Goal: Transaction & Acquisition: Purchase product/service

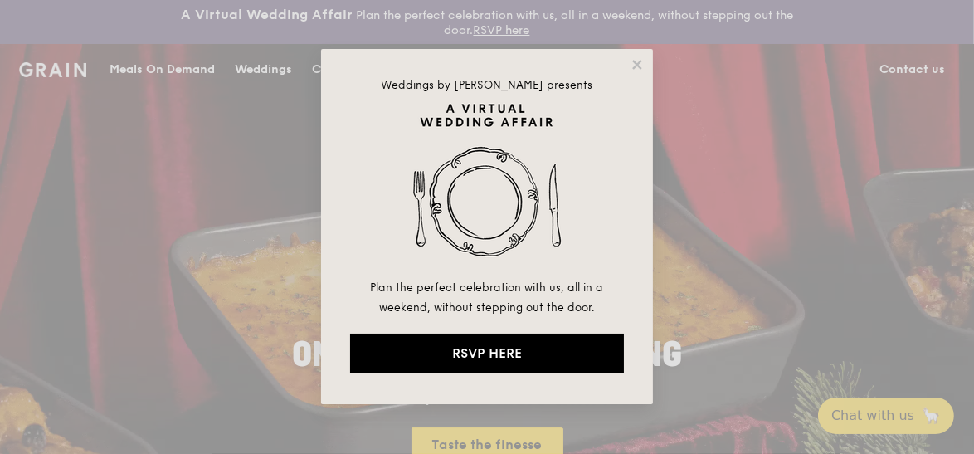
click at [717, 87] on div "Weddings by [PERSON_NAME] presents Plan the perfect celebration with us, all in…" at bounding box center [487, 227] width 974 height 454
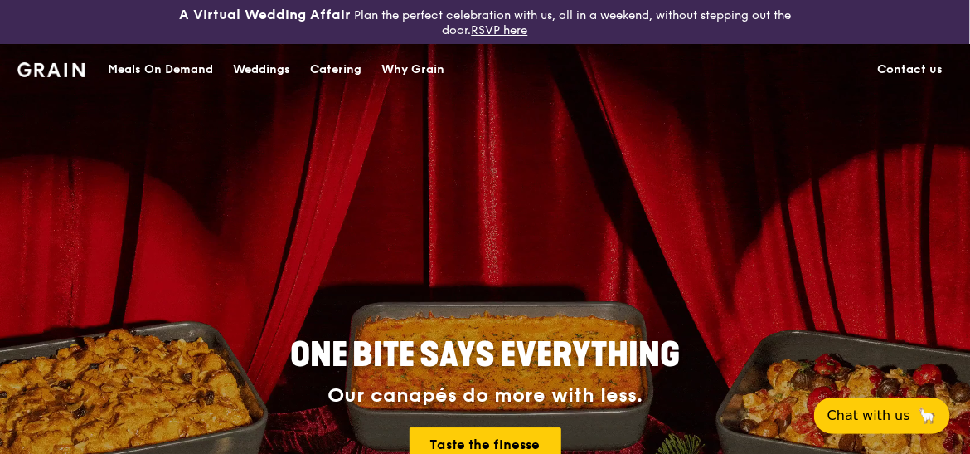
click at [134, 68] on div "Meals On Demand" at bounding box center [160, 70] width 105 height 50
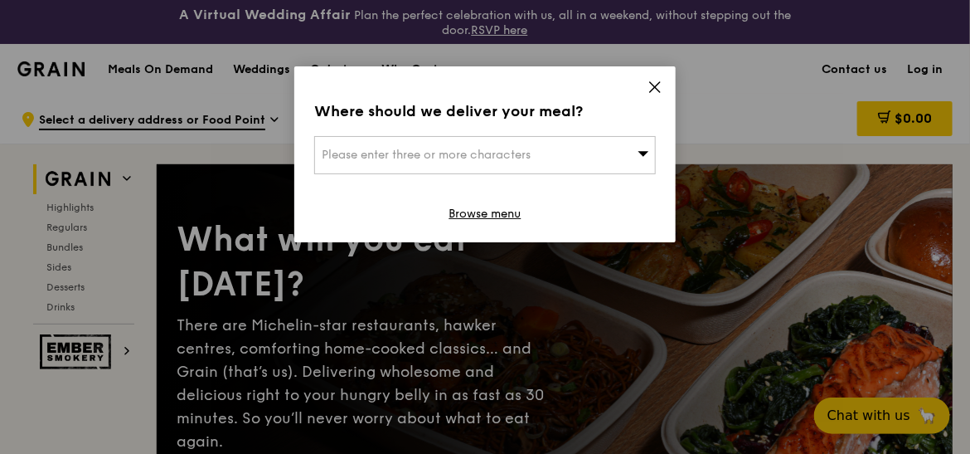
click at [655, 87] on icon at bounding box center [655, 87] width 10 height 10
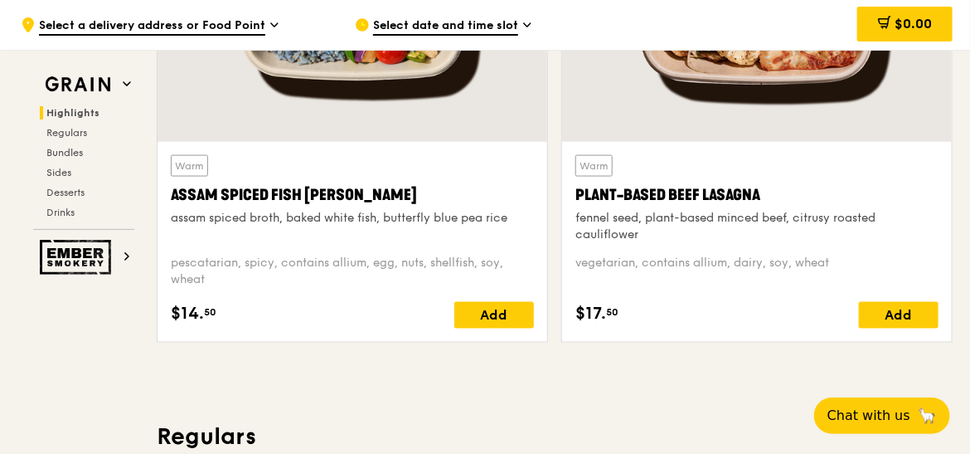
scroll to position [810, 0]
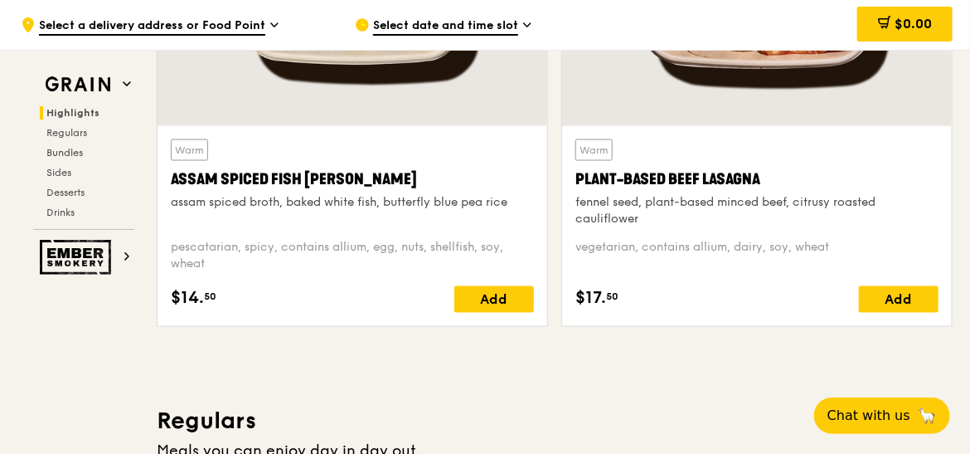
click at [747, 268] on div "vegetarian, contains allium, dairy, soy, wheat" at bounding box center [757, 256] width 363 height 33
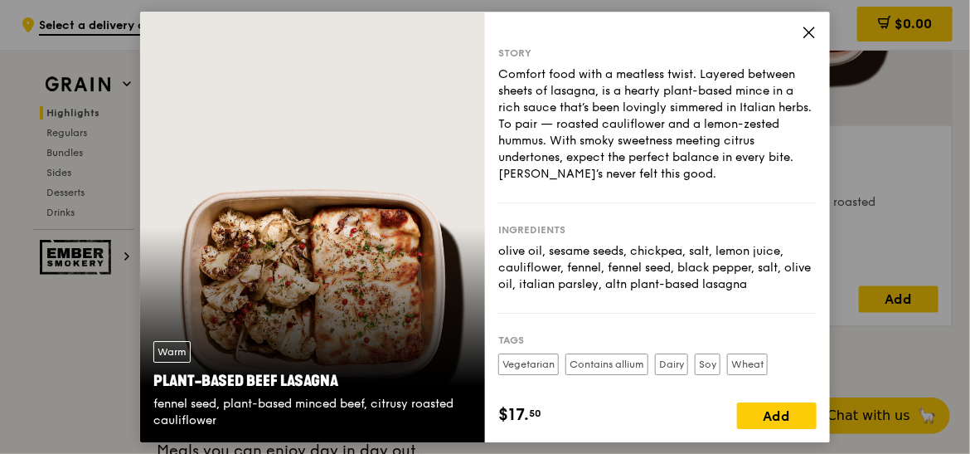
scroll to position [143, 0]
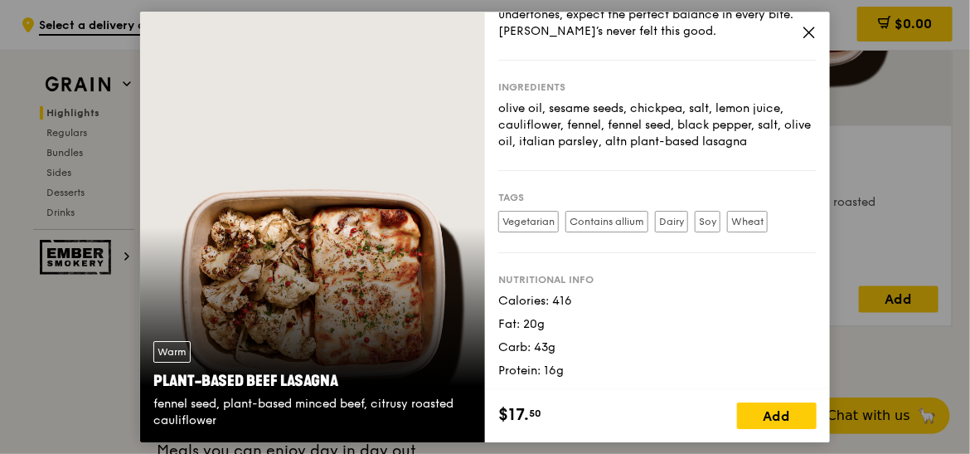
drag, startPoint x: 636, startPoint y: 139, endPoint x: 806, endPoint y: 140, distance: 170.0
click at [757, 140] on div "Story Comfort food with a meatless twist. Layered between sheets of lasagna, is…" at bounding box center [657, 201] width 345 height 378
click at [614, 118] on div "olive oil, sesame seeds, chickpea, salt, lemon juice, cauliflower, fennel, fenn…" at bounding box center [657, 125] width 318 height 50
drag, startPoint x: 636, startPoint y: 139, endPoint x: 733, endPoint y: 139, distance: 97.0
click at [733, 139] on div "olive oil, sesame seeds, chickpea, salt, lemon juice, cauliflower, fennel, fenn…" at bounding box center [657, 125] width 318 height 50
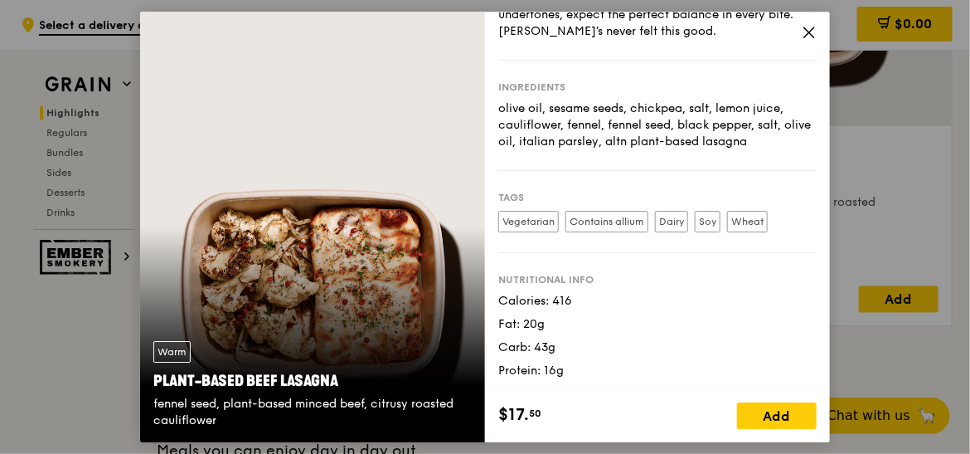
click at [757, 33] on icon at bounding box center [809, 32] width 15 height 15
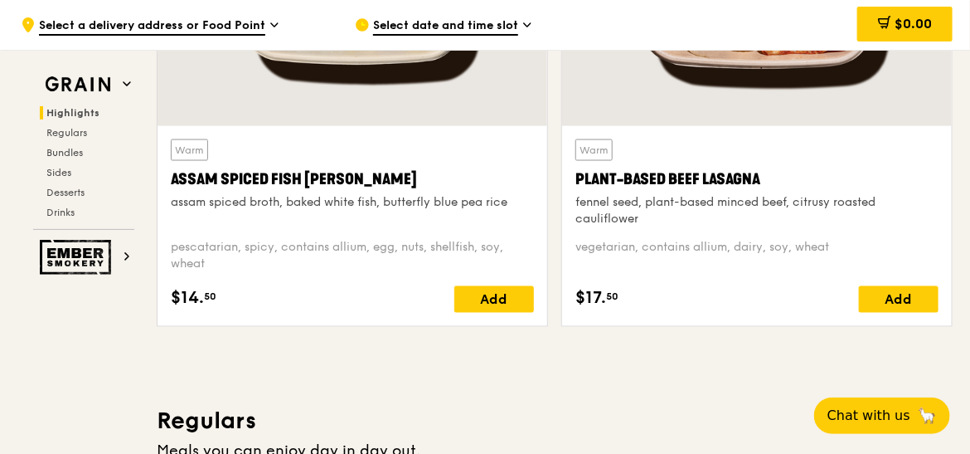
click at [396, 27] on span "Select date and time slot" at bounding box center [445, 26] width 145 height 18
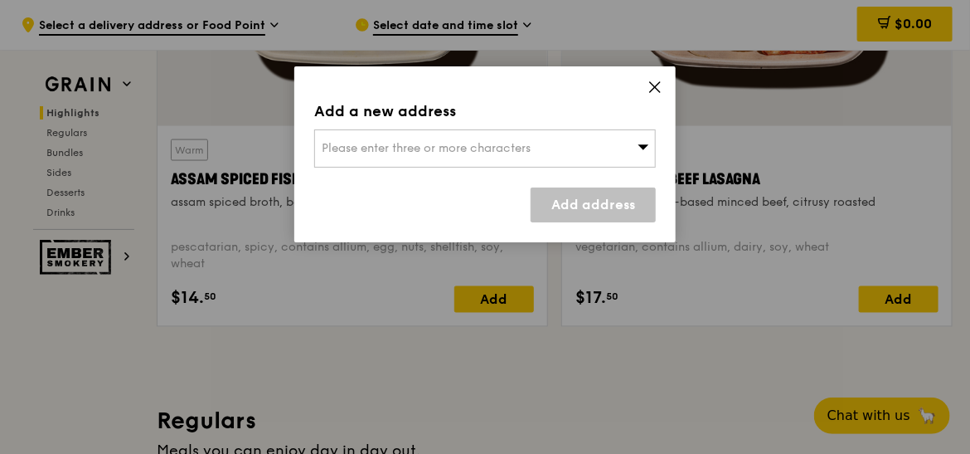
click at [486, 152] on span "Please enter three or more characters" at bounding box center [426, 148] width 209 height 14
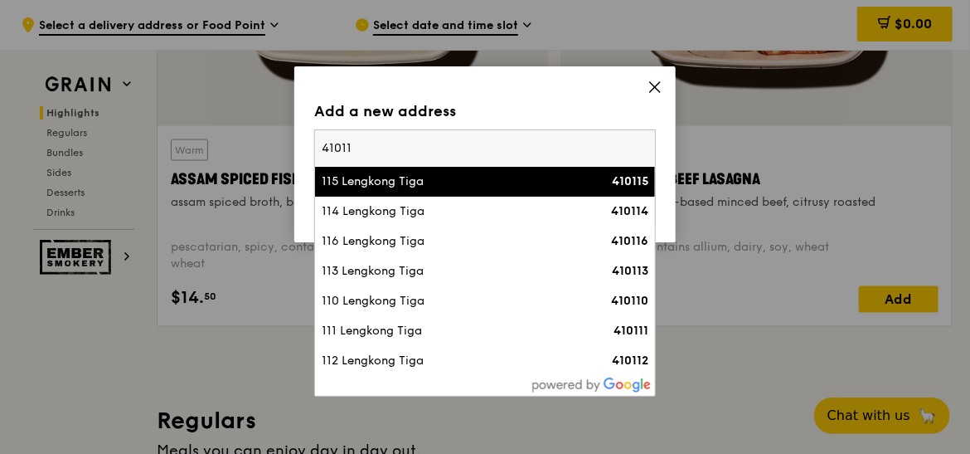
type input "41011"
click at [442, 169] on li "115 Lengkong Tiga 410115" at bounding box center [485, 182] width 340 height 30
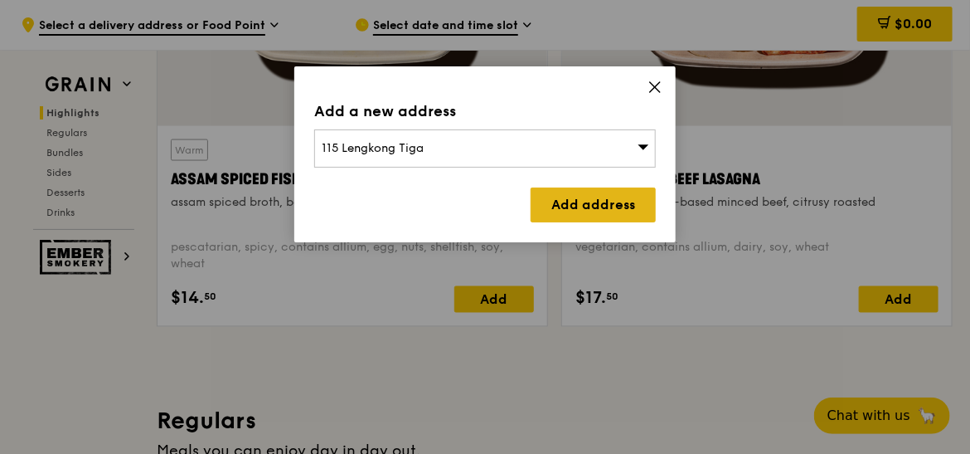
click at [616, 205] on link "Add address" at bounding box center [593, 204] width 125 height 35
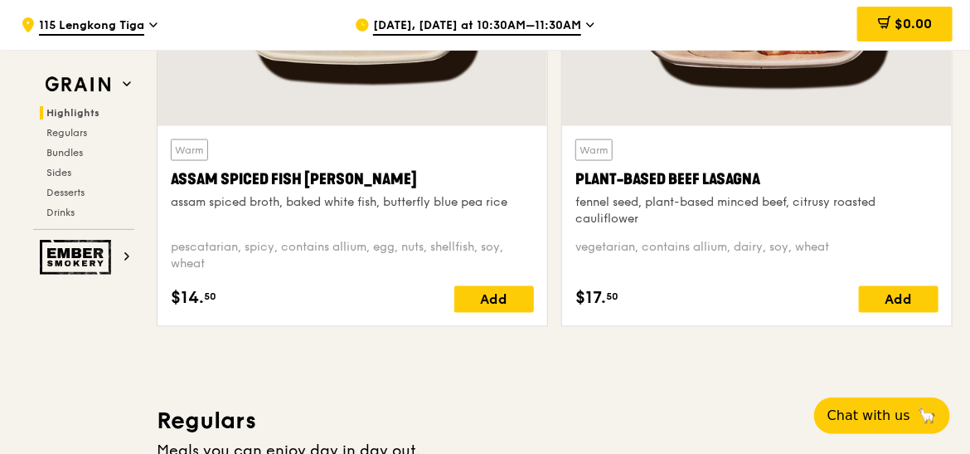
click at [467, 29] on span "[DATE], [DATE] at 10:30AM–11:30AM" at bounding box center [477, 26] width 208 height 18
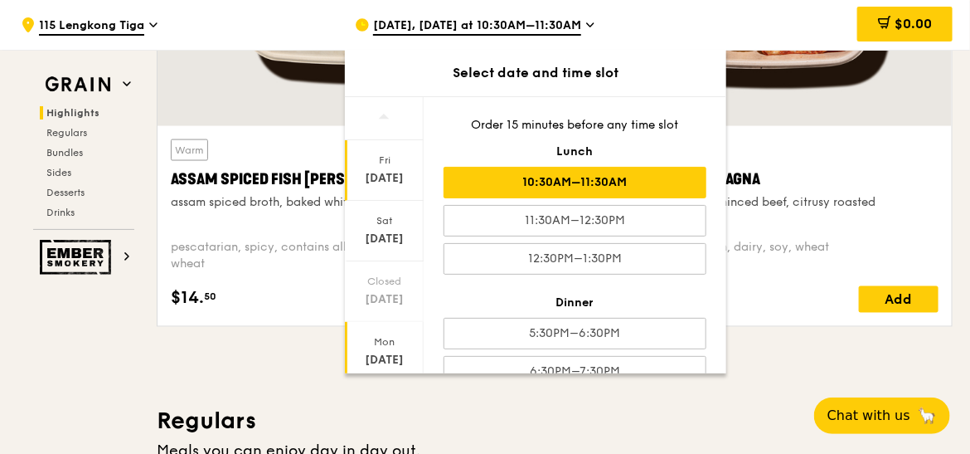
click at [389, 340] on div "Mon" at bounding box center [385, 341] width 74 height 13
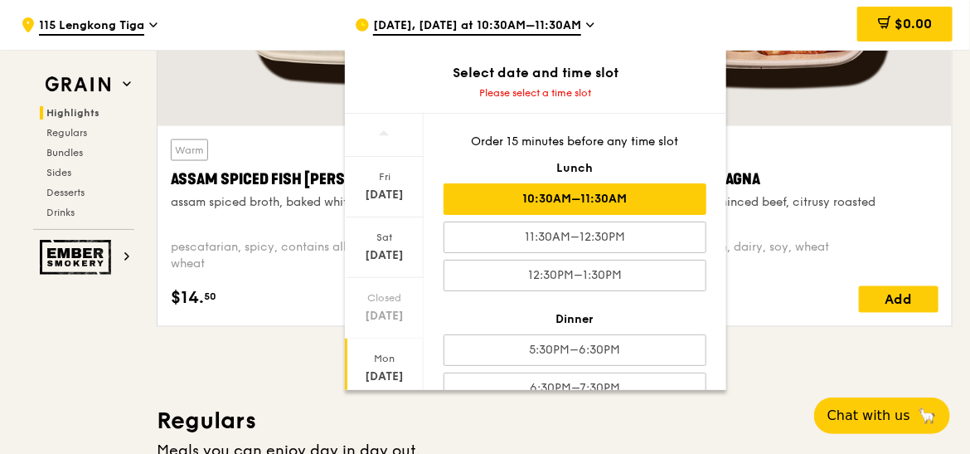
click at [542, 187] on div "10:30AM–11:30AM" at bounding box center [575, 199] width 263 height 32
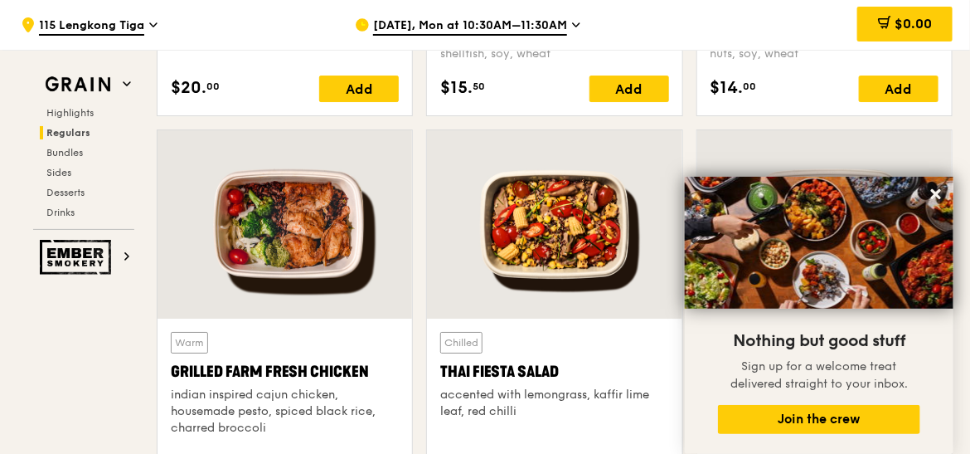
scroll to position [1901, 0]
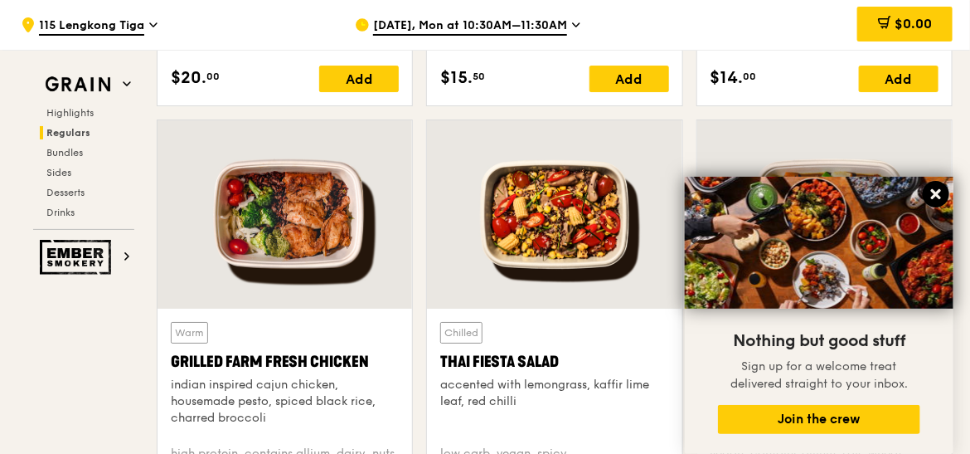
click at [757, 189] on icon at bounding box center [936, 194] width 15 height 15
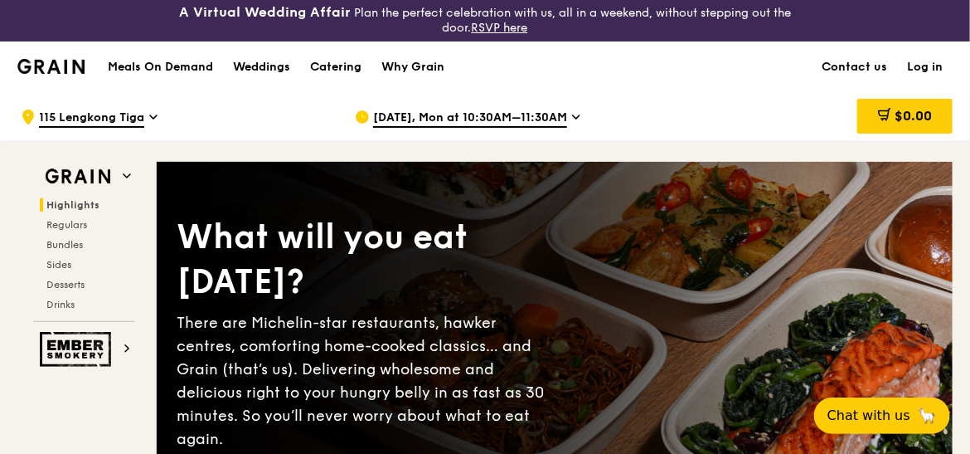
scroll to position [0, 0]
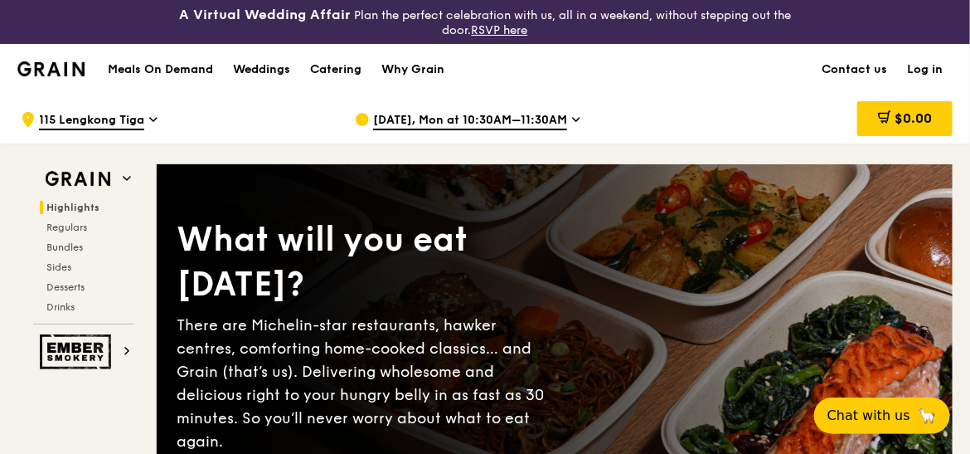
click at [757, 63] on link "Log in" at bounding box center [925, 70] width 56 height 50
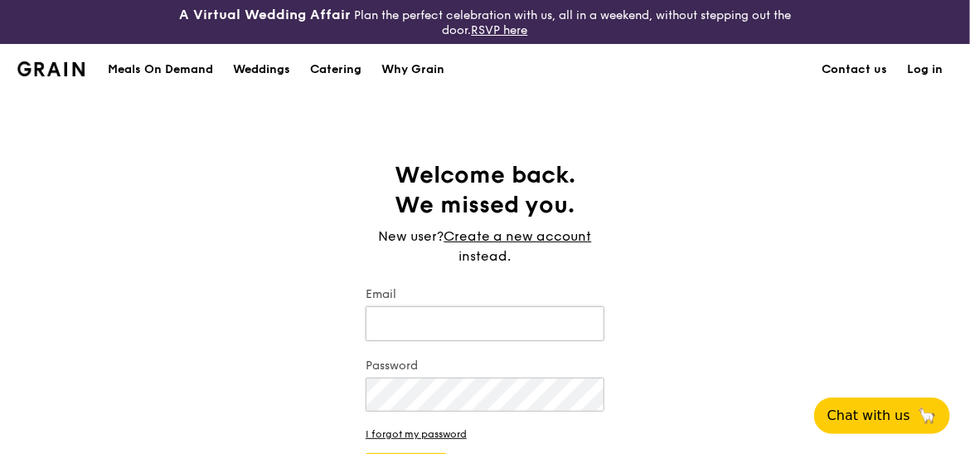
click at [532, 307] on input "Email" at bounding box center [485, 323] width 239 height 35
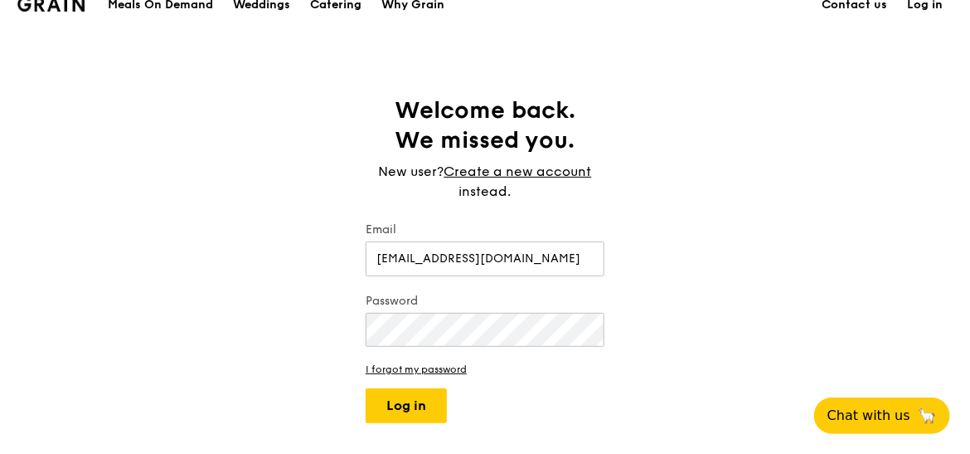
type input "[EMAIL_ADDRESS][DOMAIN_NAME]"
click at [430, 396] on button "Log in" at bounding box center [406, 405] width 81 height 35
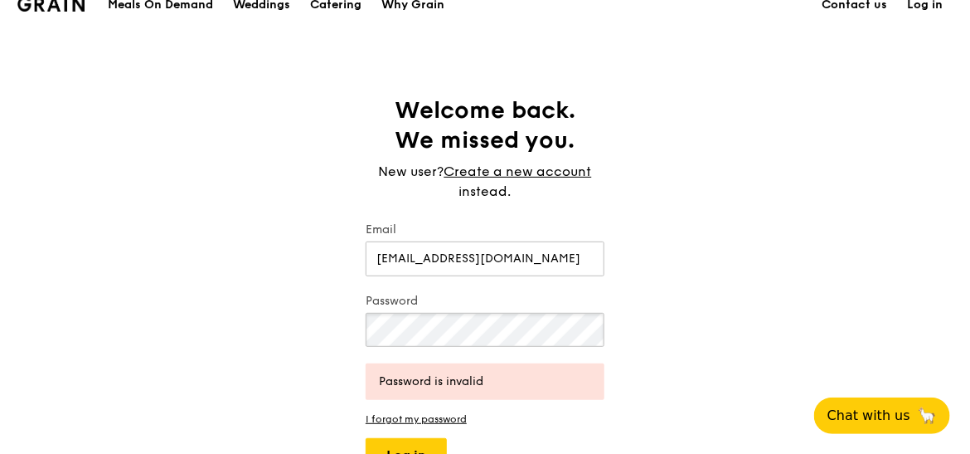
click at [366, 438] on button "Log in" at bounding box center [406, 455] width 81 height 35
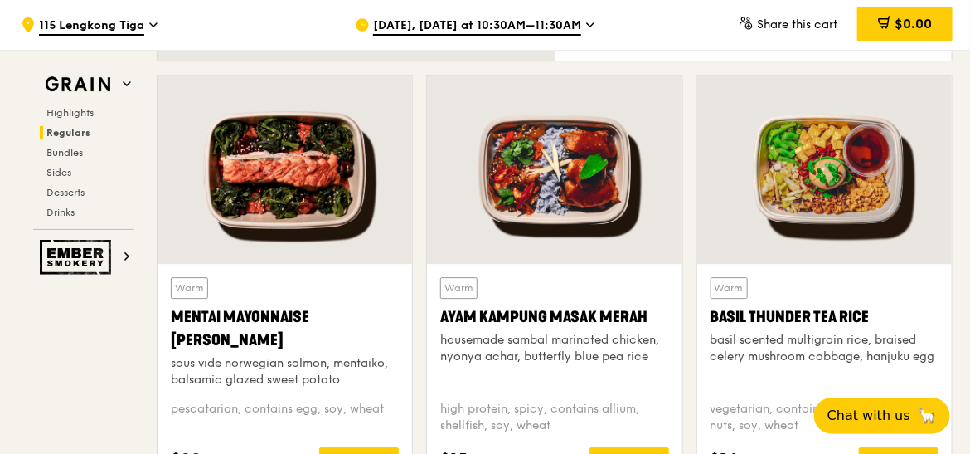
scroll to position [1518, 0]
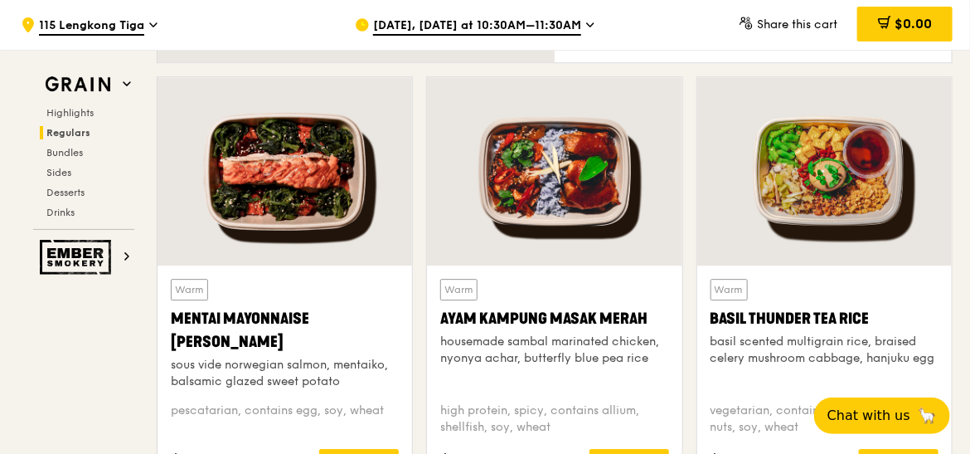
click at [525, 15] on div "[DATE], [DATE] at 10:30AM–11:30AM" at bounding box center [509, 25] width 308 height 50
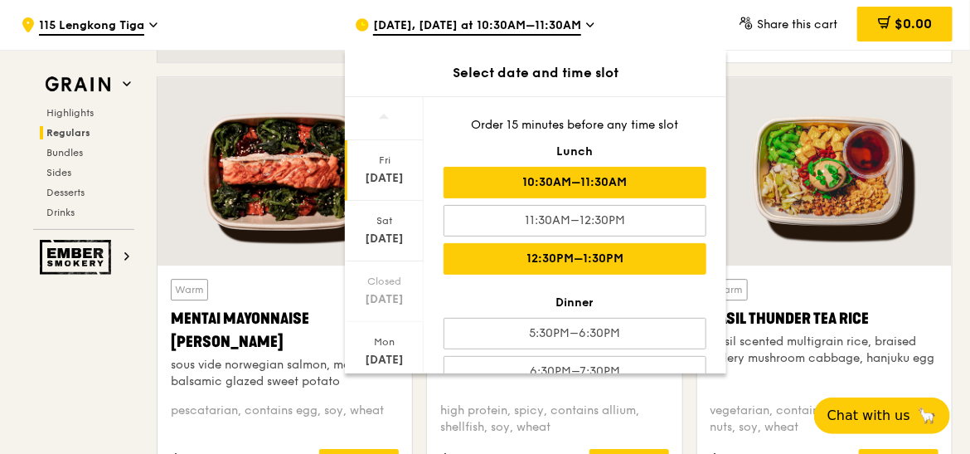
click at [547, 255] on div "12:30PM–1:30PM" at bounding box center [575, 259] width 263 height 32
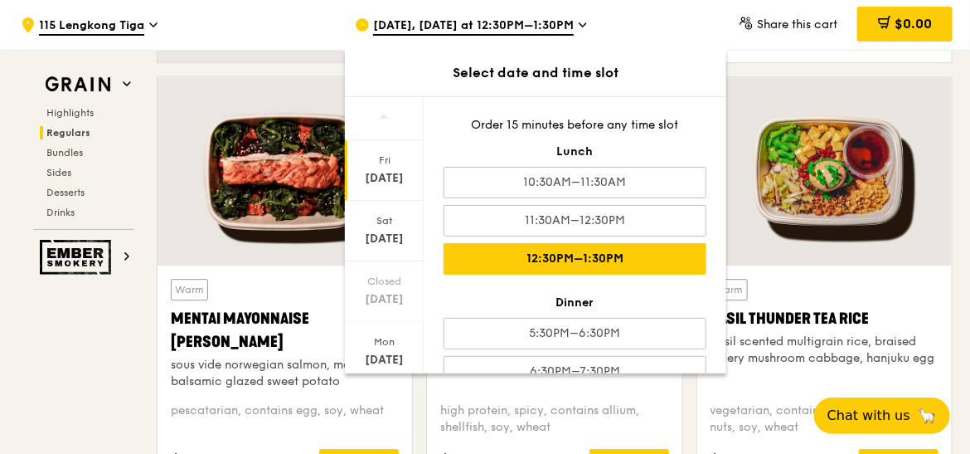
click at [627, 30] on div "[DATE], [DATE] at 12:30PM–1:30PM" at bounding box center [509, 25] width 308 height 50
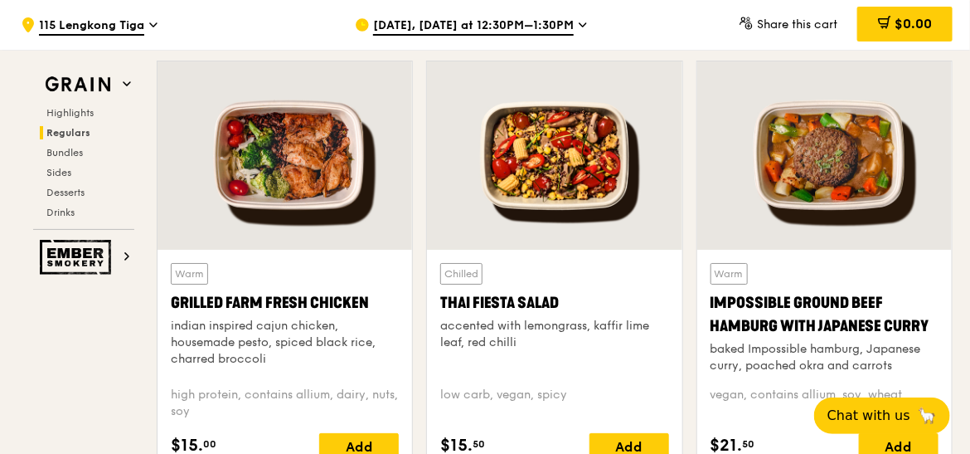
scroll to position [1964, 0]
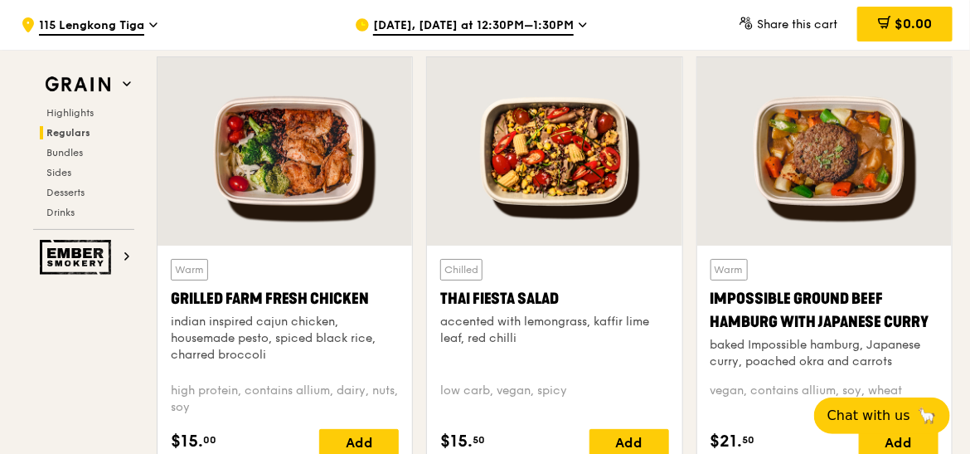
click at [470, 32] on span "[DATE], [DATE] at 12:30PM–1:30PM" at bounding box center [473, 26] width 201 height 18
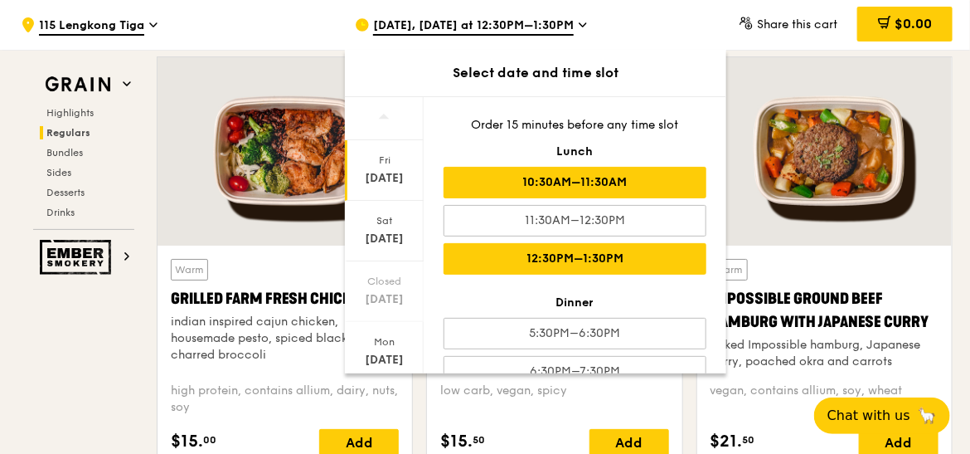
click at [500, 173] on div "10:30AM–11:30AM" at bounding box center [575, 183] width 263 height 32
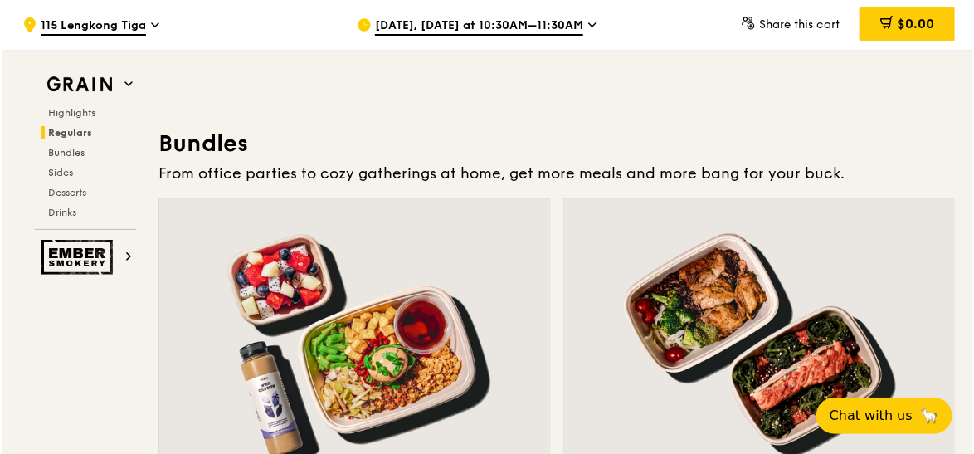
scroll to position [2594, 0]
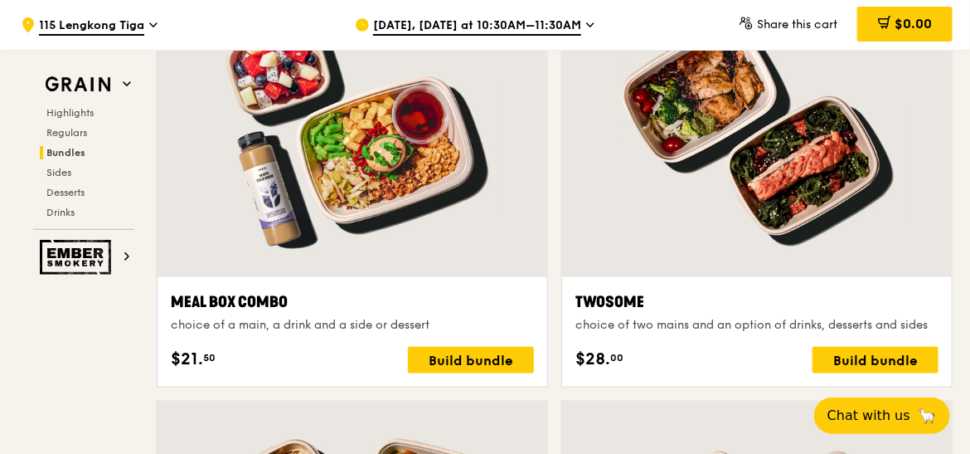
click at [682, 231] on div at bounding box center [757, 133] width 390 height 288
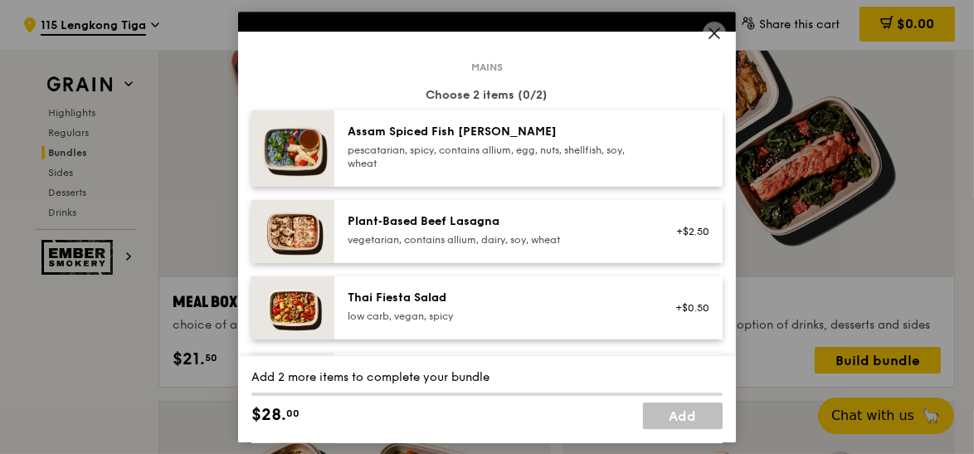
scroll to position [63, 0]
click at [572, 251] on div "Plant‑Based Beef Lasagna vegetarian, contains allium, dairy, soy, wheat +$2.50" at bounding box center [528, 231] width 388 height 63
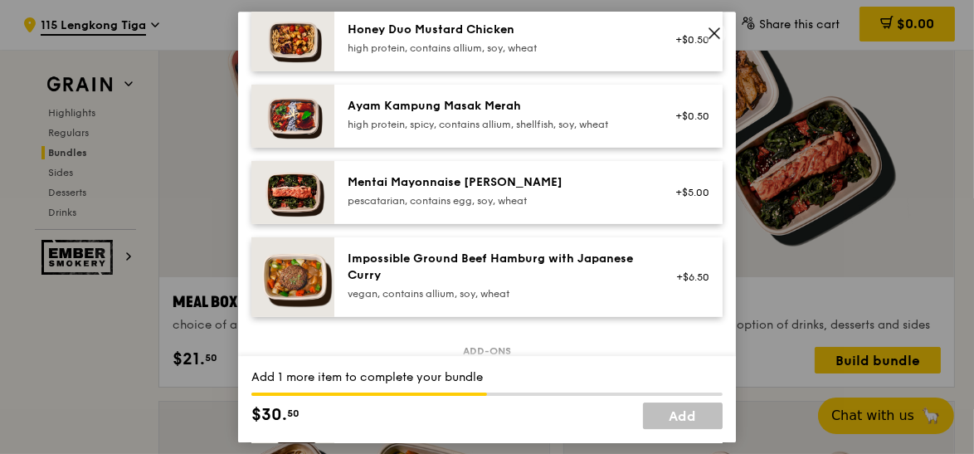
scroll to position [561, 0]
click at [576, 211] on div "Mentai Mayonnaise [PERSON_NAME] pescatarian, contains egg, soy, wheat +$5.00" at bounding box center [528, 191] width 388 height 63
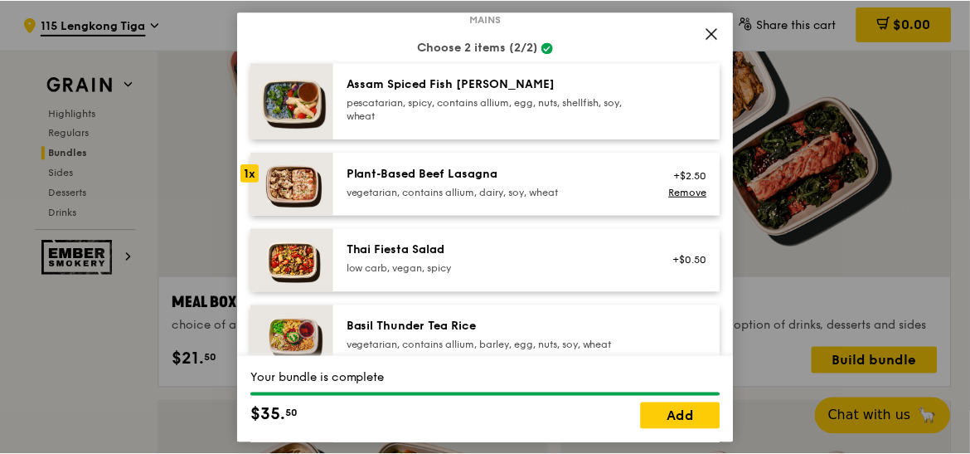
scroll to position [94, 0]
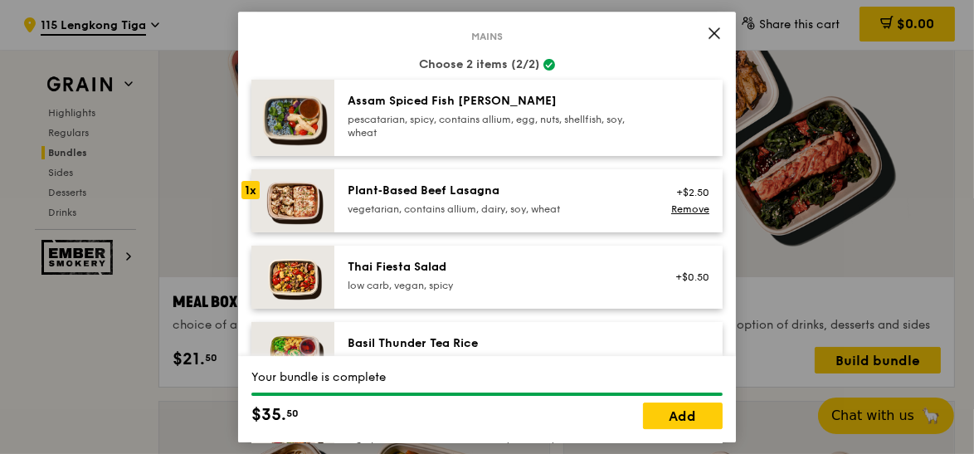
click at [714, 36] on icon at bounding box center [714, 33] width 15 height 15
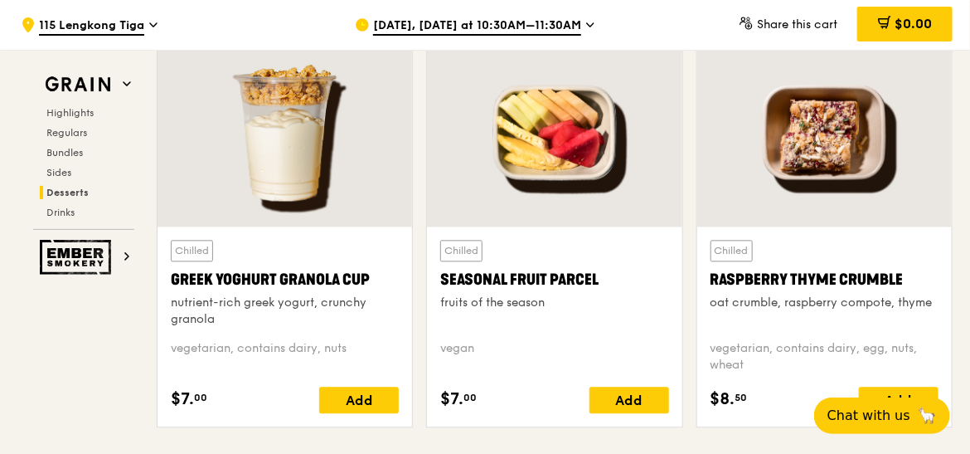
scroll to position [5353, 0]
click at [552, 15] on div "[DATE], [DATE] at 10:30AM–11:30AM" at bounding box center [509, 25] width 308 height 50
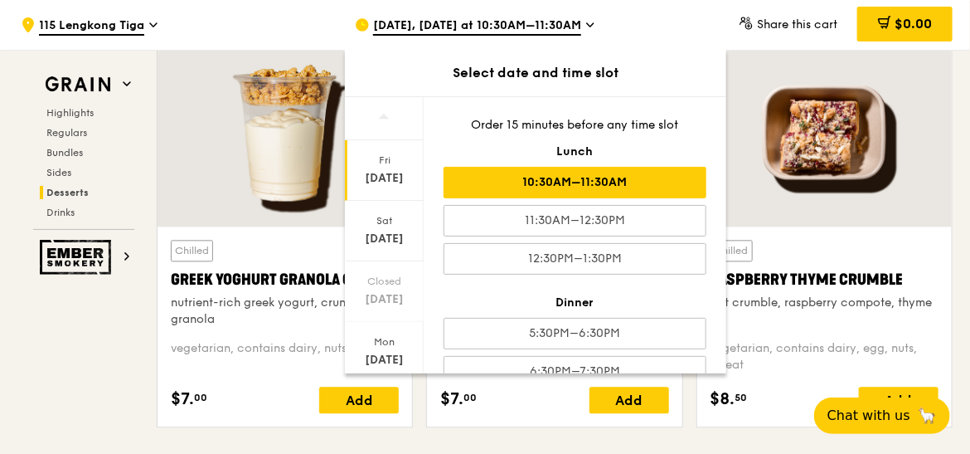
scroll to position [30, 0]
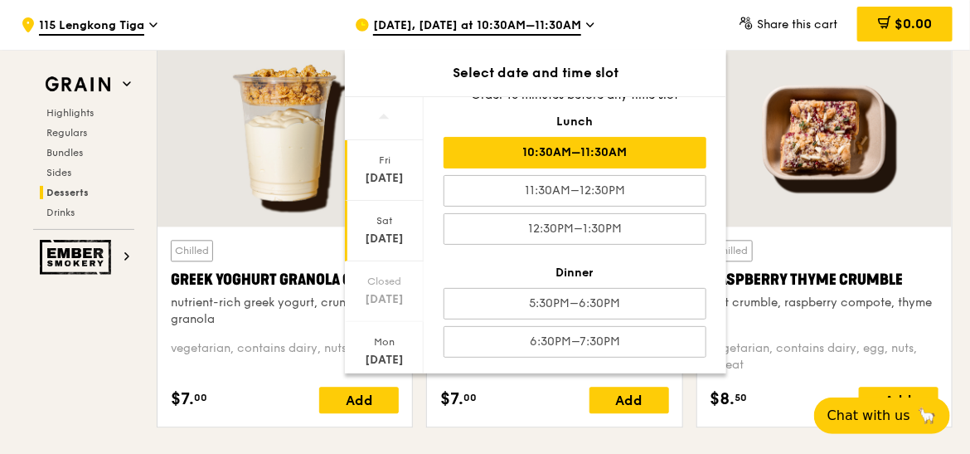
click at [394, 233] on div "[DATE]" at bounding box center [385, 239] width 74 height 17
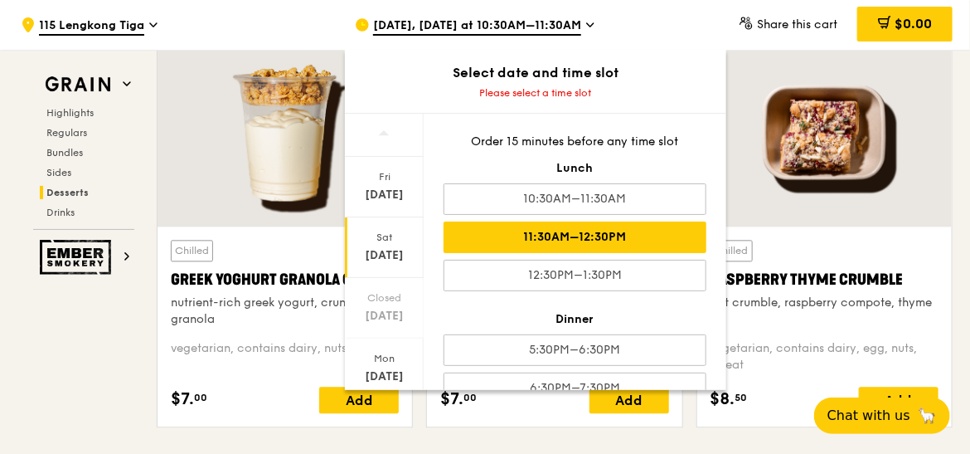
click at [564, 234] on div "11:30AM–12:30PM" at bounding box center [575, 237] width 263 height 32
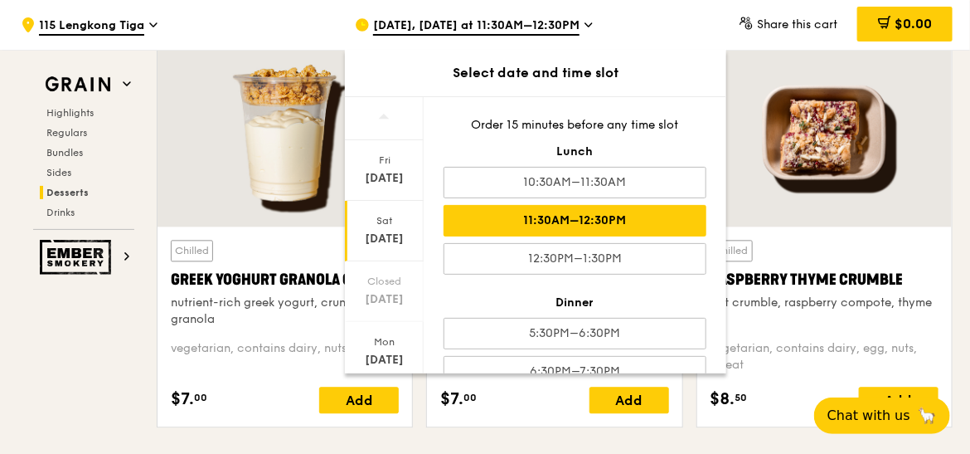
scroll to position [30, 0]
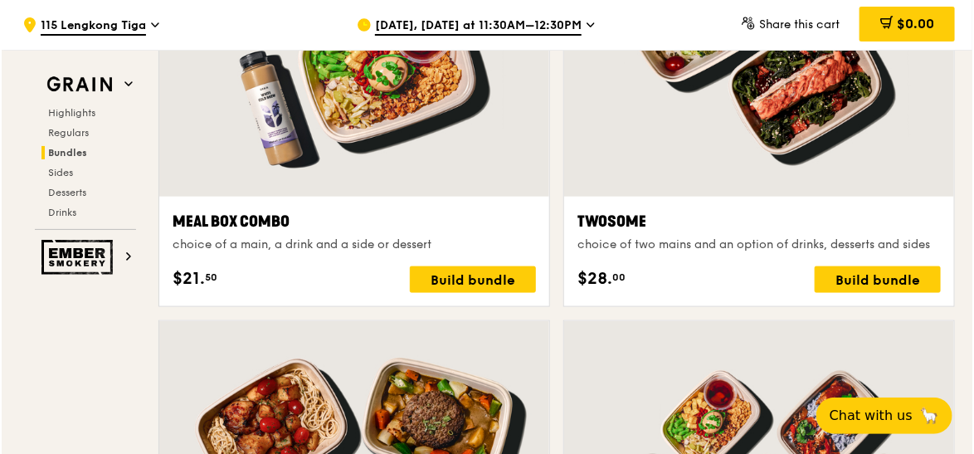
scroll to position [2679, 0]
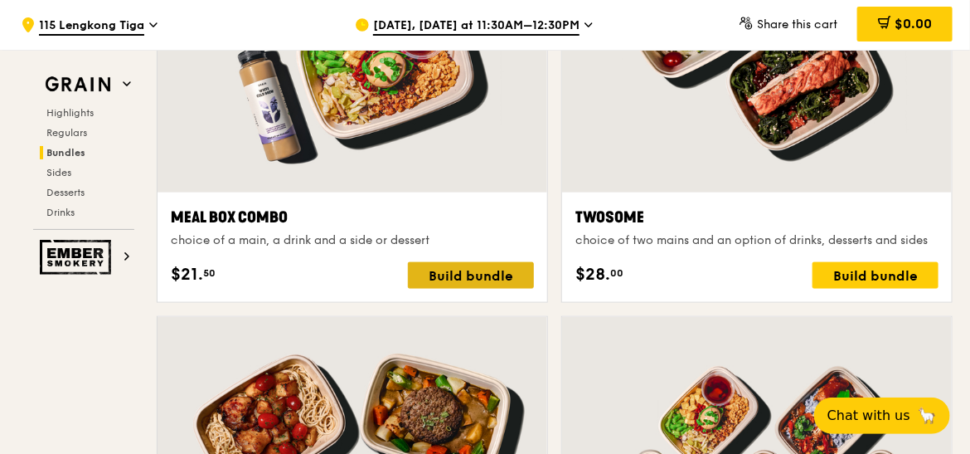
click at [471, 276] on div "Build bundle" at bounding box center [471, 275] width 126 height 27
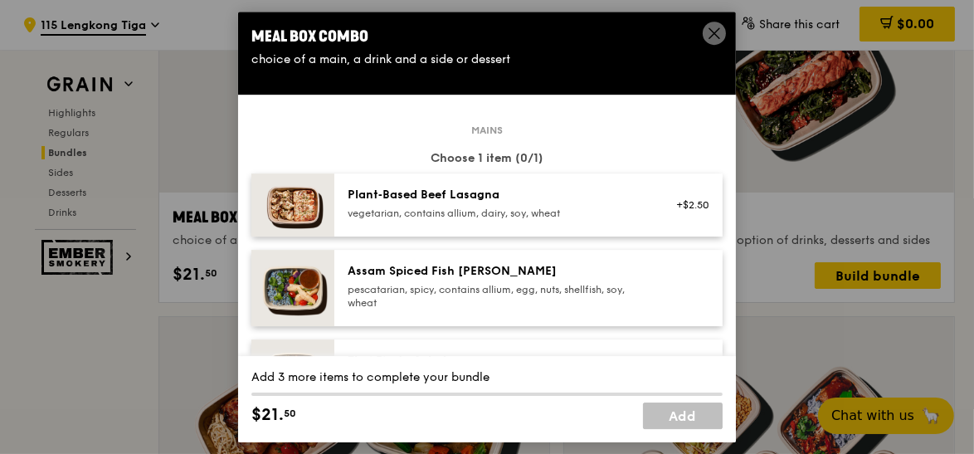
click at [487, 223] on div "Plant‑Based Beef Lasagna vegetarian, contains allium, dairy, soy, wheat +$2.50" at bounding box center [528, 204] width 388 height 63
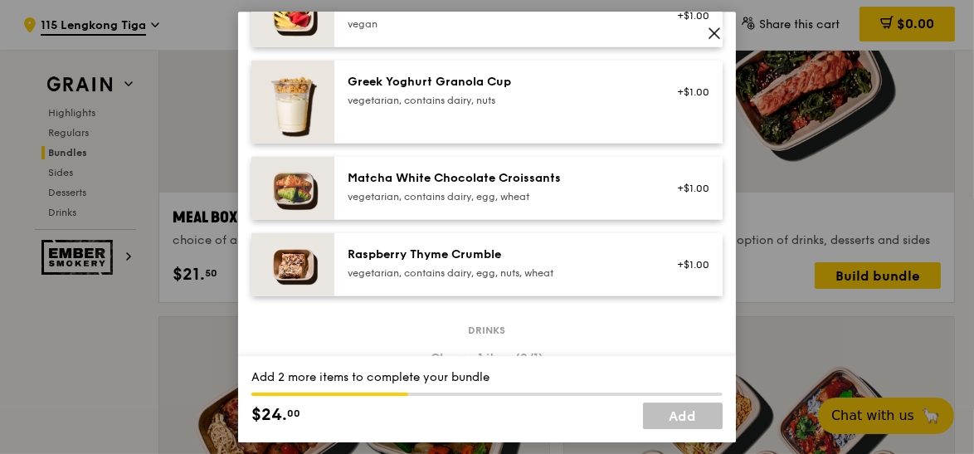
scroll to position [1390, 0]
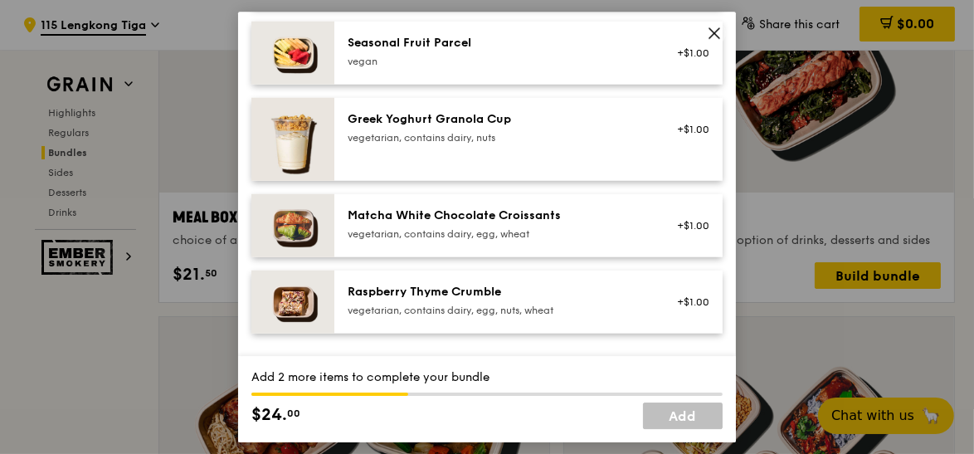
click at [524, 321] on div "Raspberry Thyme Crumble vegetarian, contains dairy, egg, nuts, wheat +$1.00" at bounding box center [528, 301] width 388 height 63
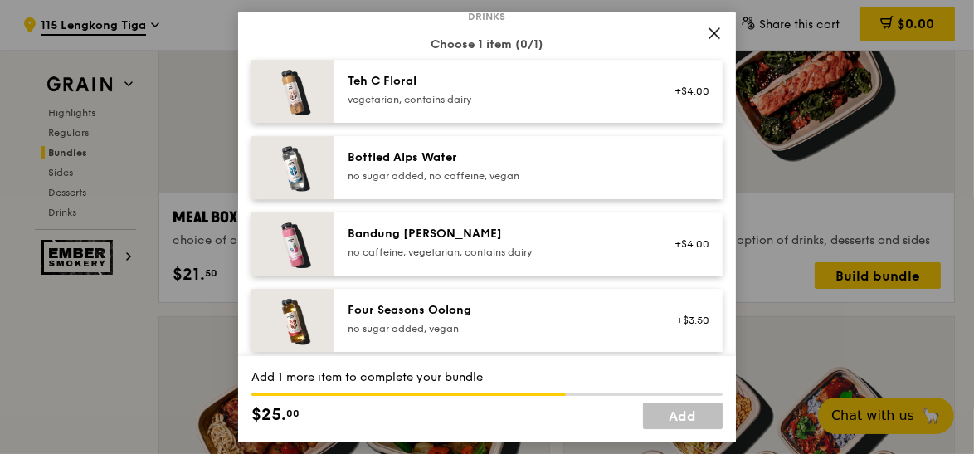
scroll to position [1772, 0]
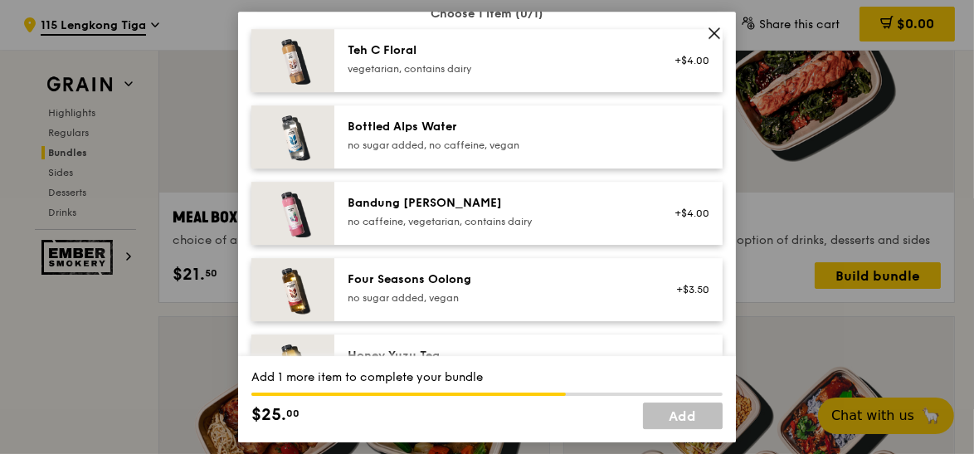
click at [711, 38] on icon at bounding box center [714, 33] width 15 height 15
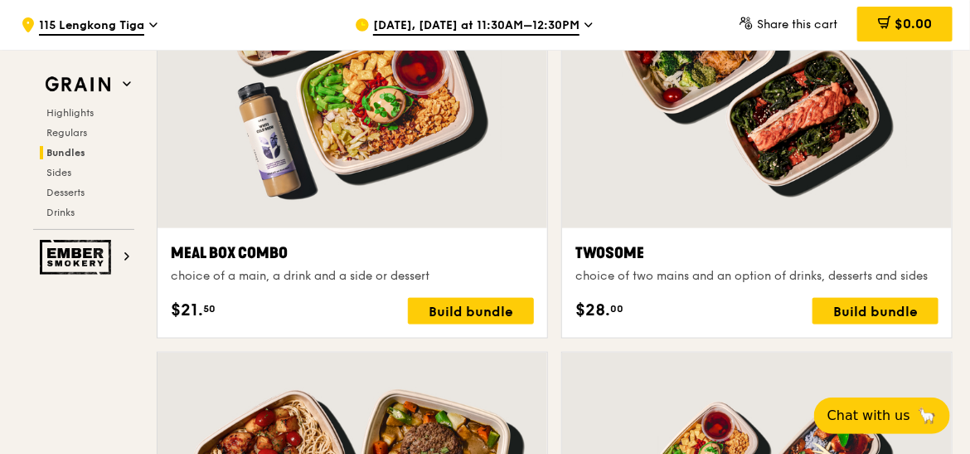
scroll to position [2626, 0]
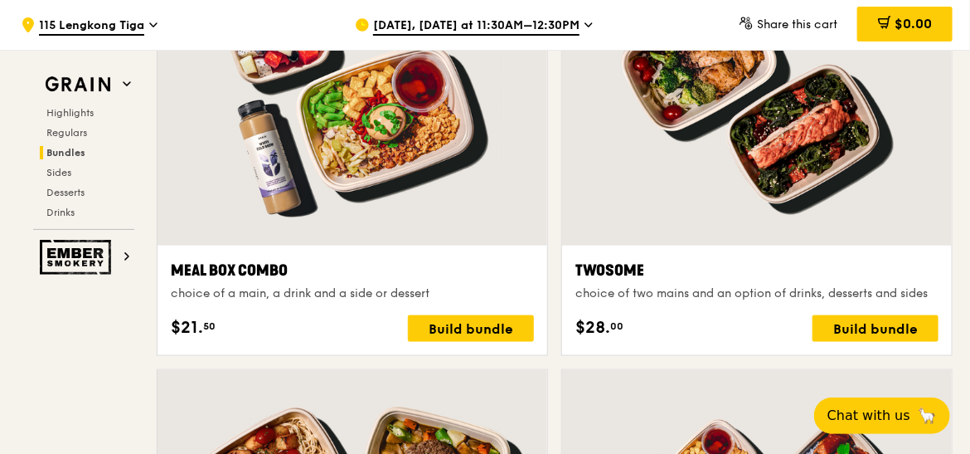
click at [498, 235] on div at bounding box center [353, 102] width 390 height 288
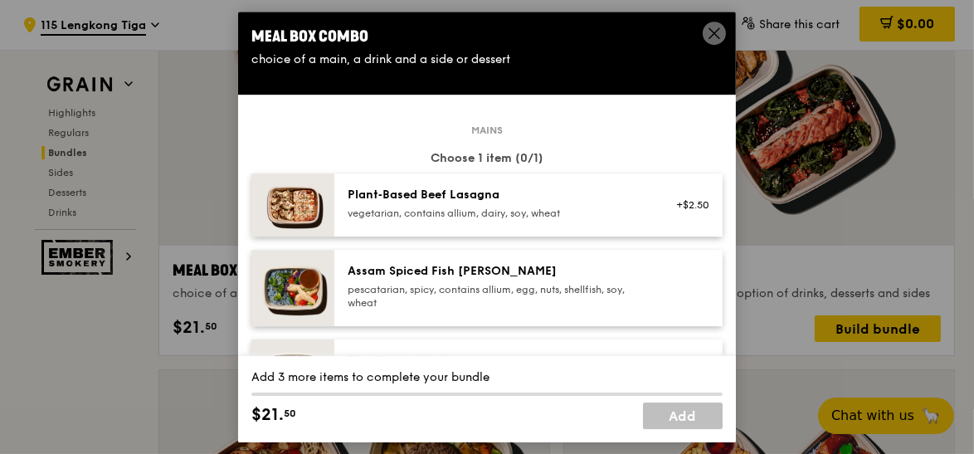
click at [712, 34] on icon at bounding box center [714, 33] width 10 height 10
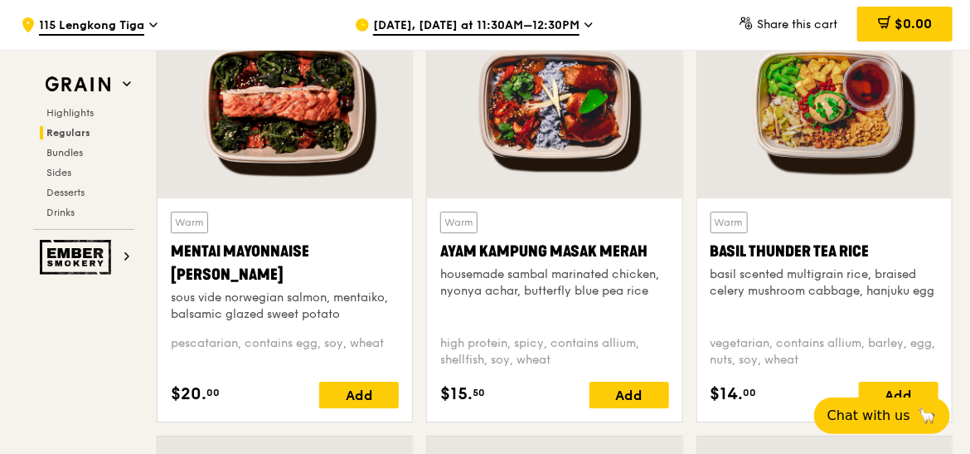
scroll to position [1578, 0]
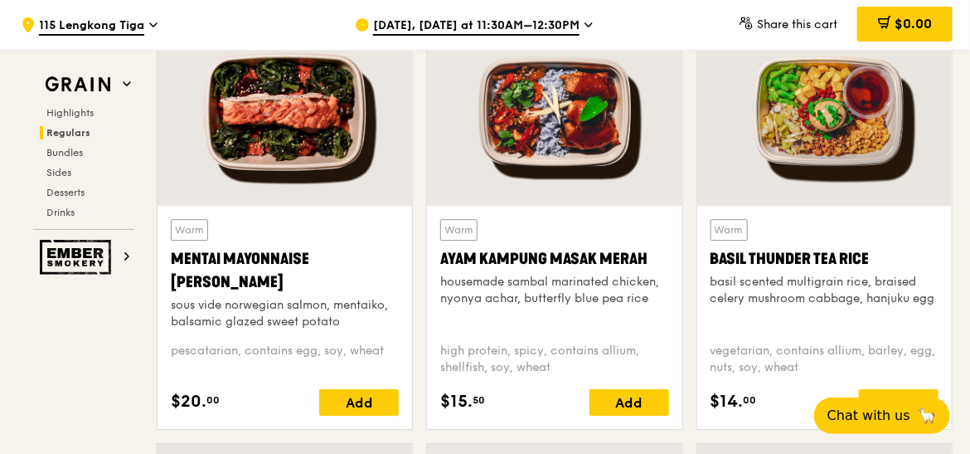
click at [757, 278] on div "basil scented multigrain rice, braised celery mushroom cabbage, hanjuku egg" at bounding box center [825, 290] width 228 height 33
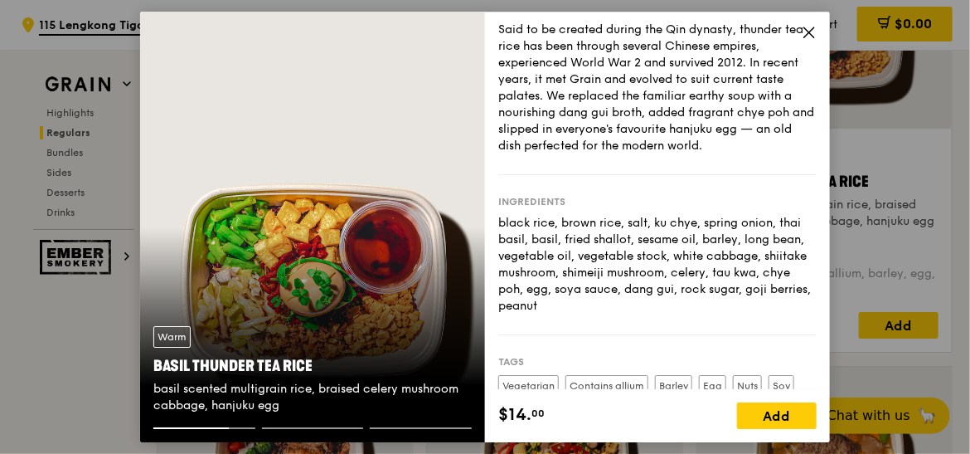
scroll to position [1654, 0]
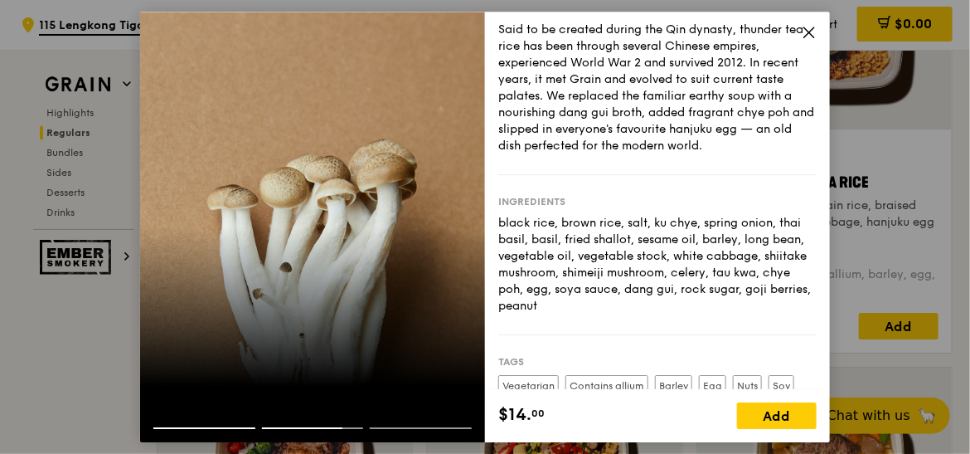
click at [757, 27] on icon at bounding box center [809, 32] width 15 height 15
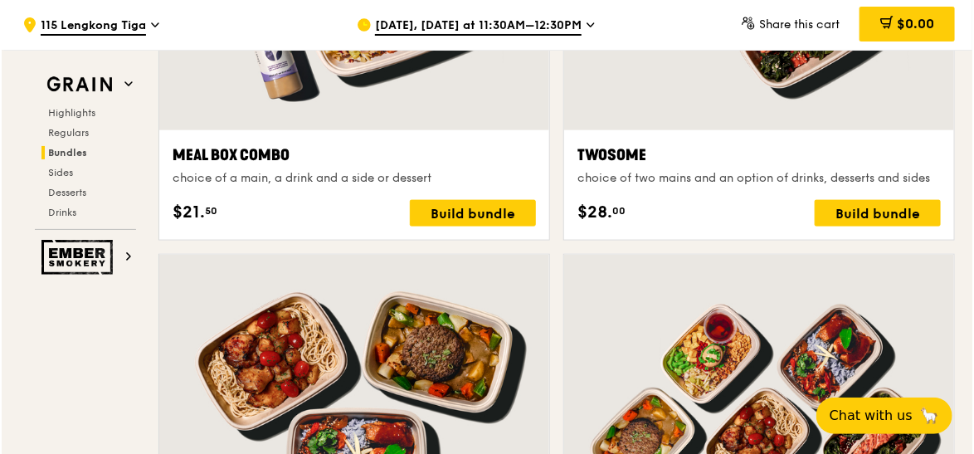
scroll to position [2696, 0]
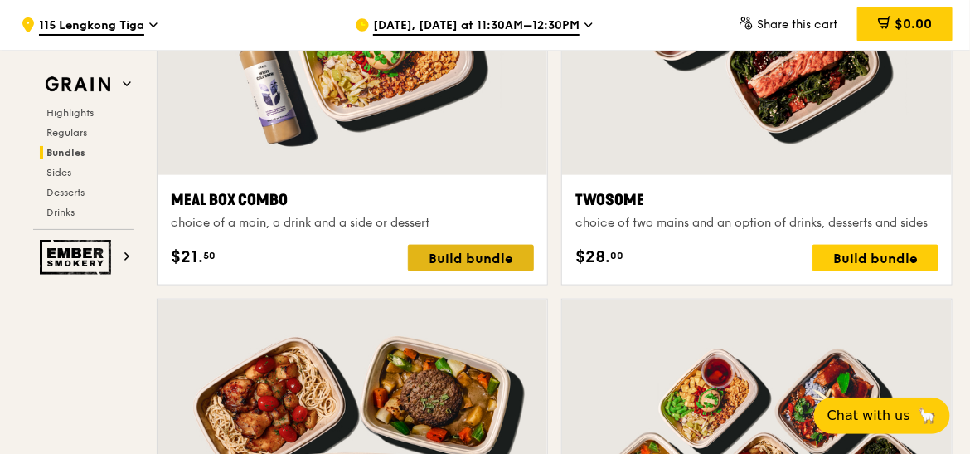
click at [434, 251] on div "Build bundle" at bounding box center [471, 258] width 126 height 27
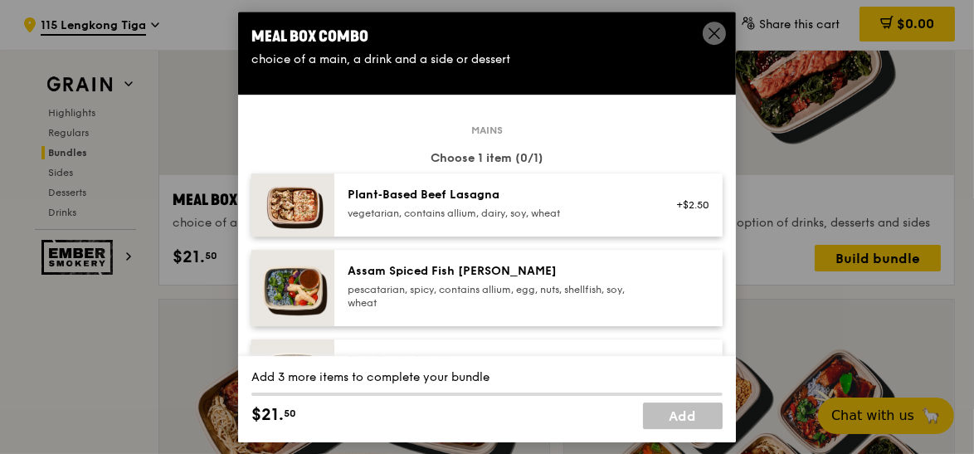
click at [487, 211] on div "vegetarian, contains allium, dairy, soy, wheat" at bounding box center [497, 213] width 298 height 13
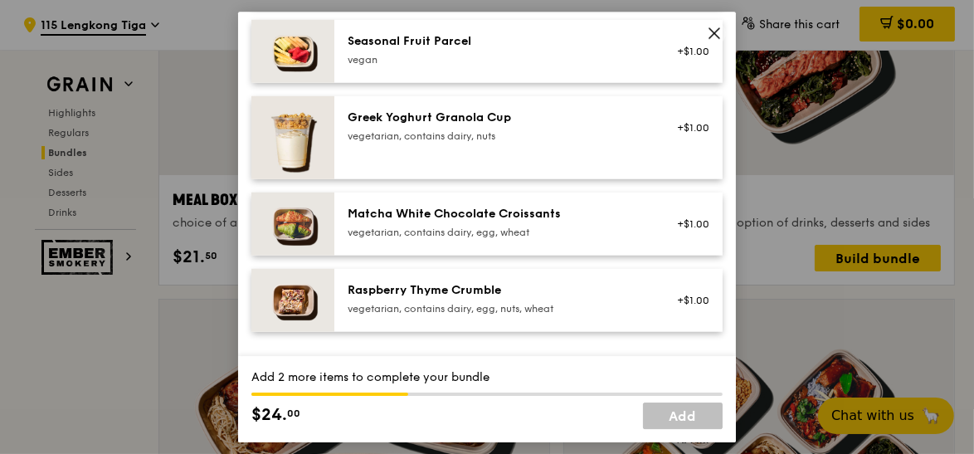
scroll to position [1529, 0]
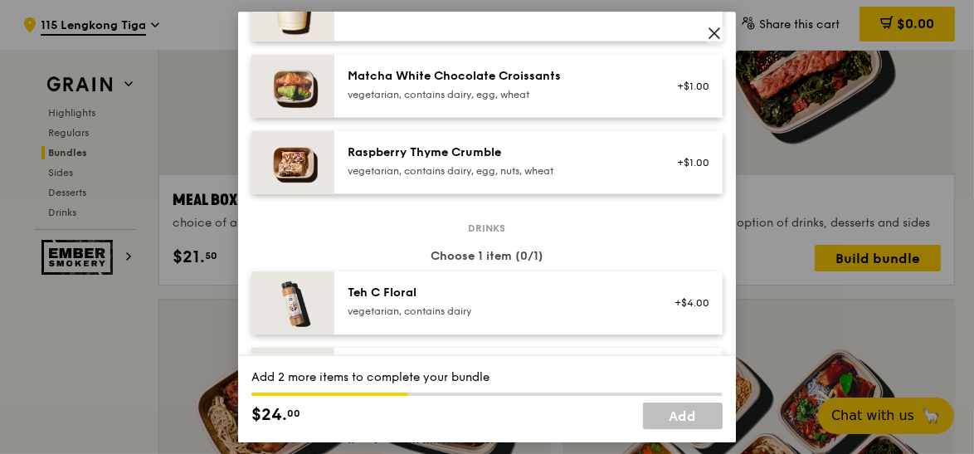
click at [506, 182] on div "Raspberry Thyme Crumble vegetarian, contains dairy, egg, nuts, wheat +$1.00" at bounding box center [528, 162] width 388 height 63
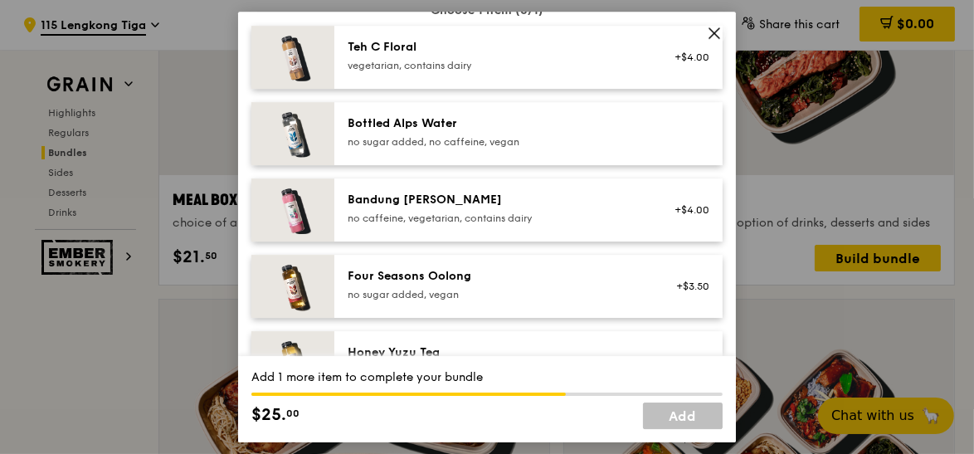
scroll to position [1765, 0]
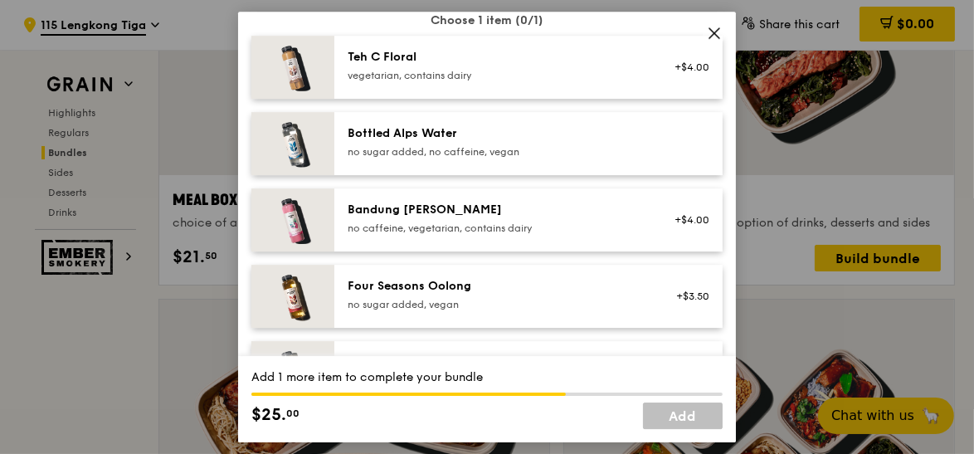
click at [541, 202] on div "Bandung [PERSON_NAME]" at bounding box center [497, 210] width 298 height 17
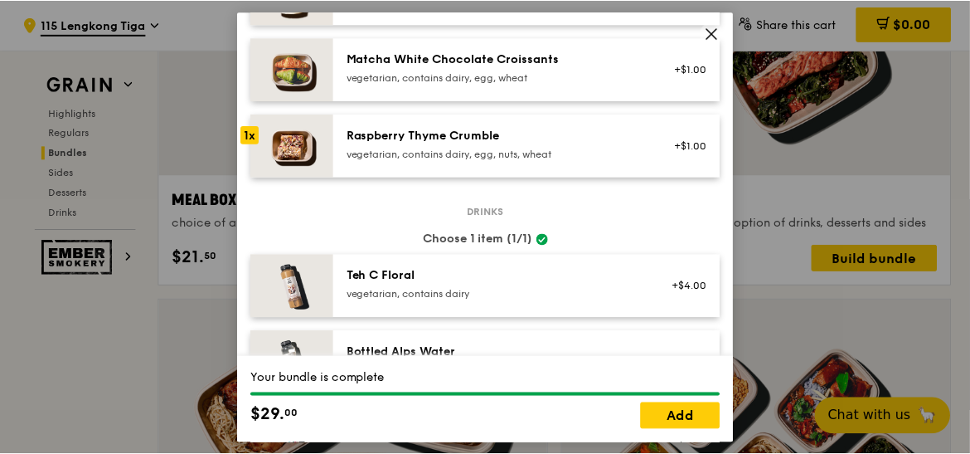
scroll to position [1553, 0]
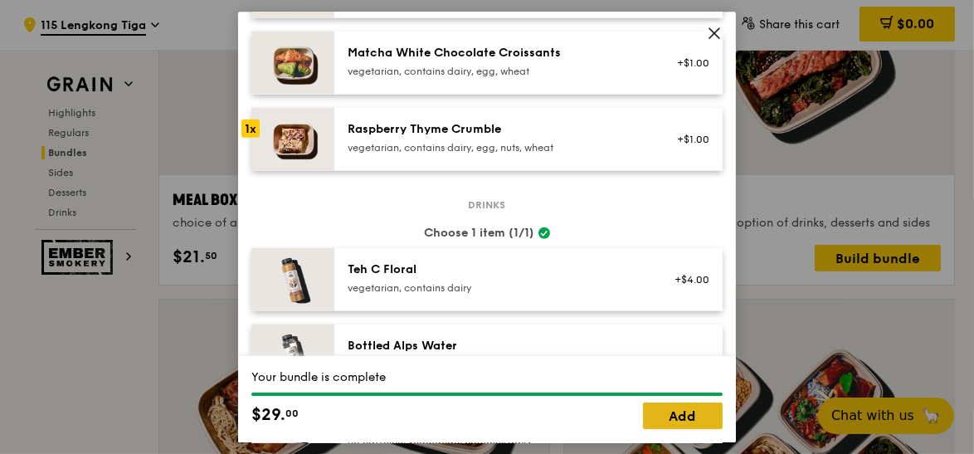
click at [680, 423] on link "Add" at bounding box center [683, 415] width 80 height 27
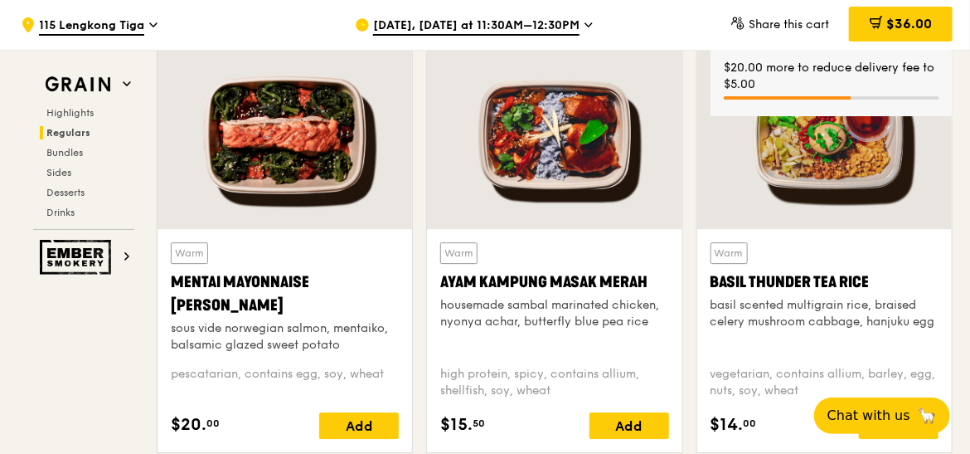
scroll to position [1471, 0]
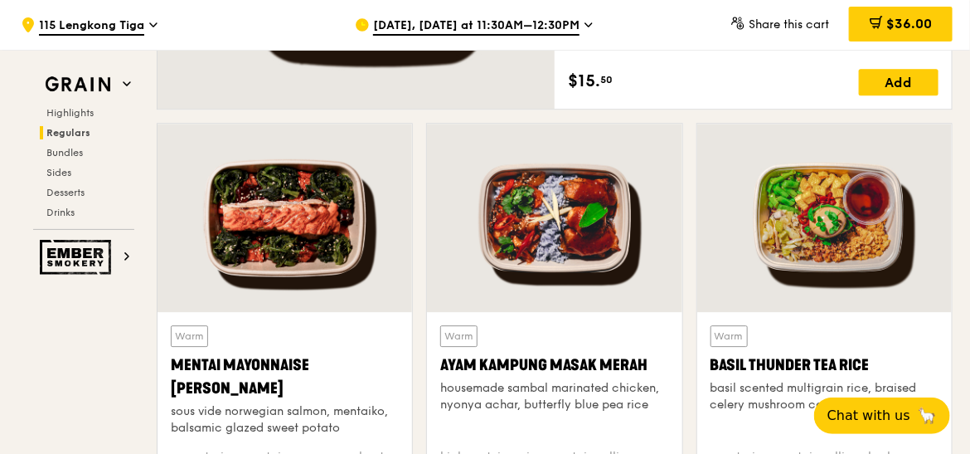
click at [757, 289] on div at bounding box center [825, 218] width 255 height 188
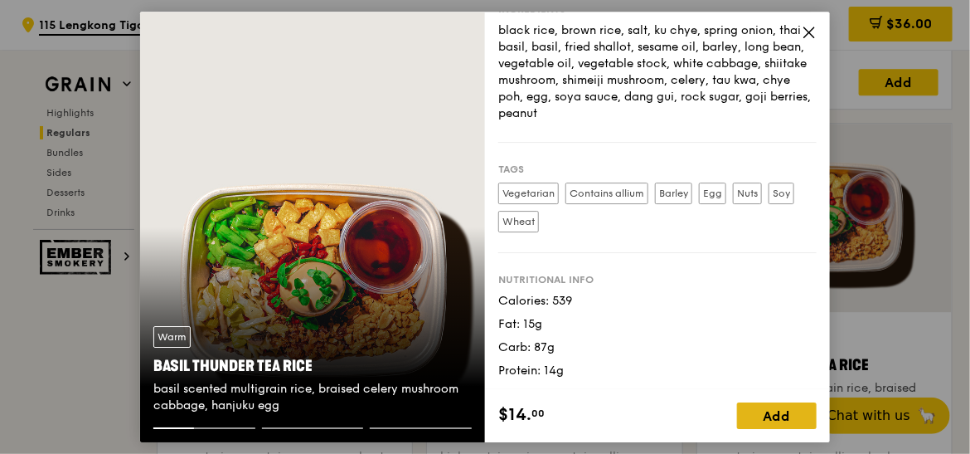
click at [757, 422] on div "Add" at bounding box center [777, 415] width 80 height 27
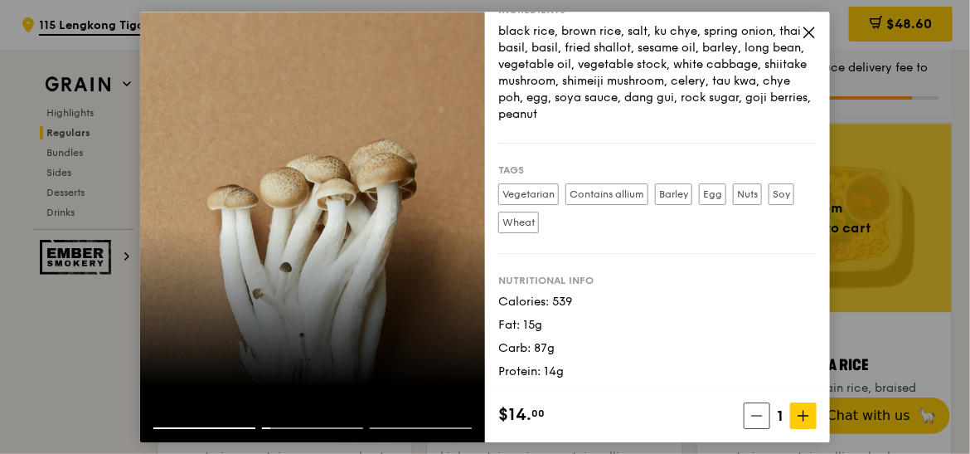
click at [757, 36] on icon at bounding box center [809, 32] width 15 height 15
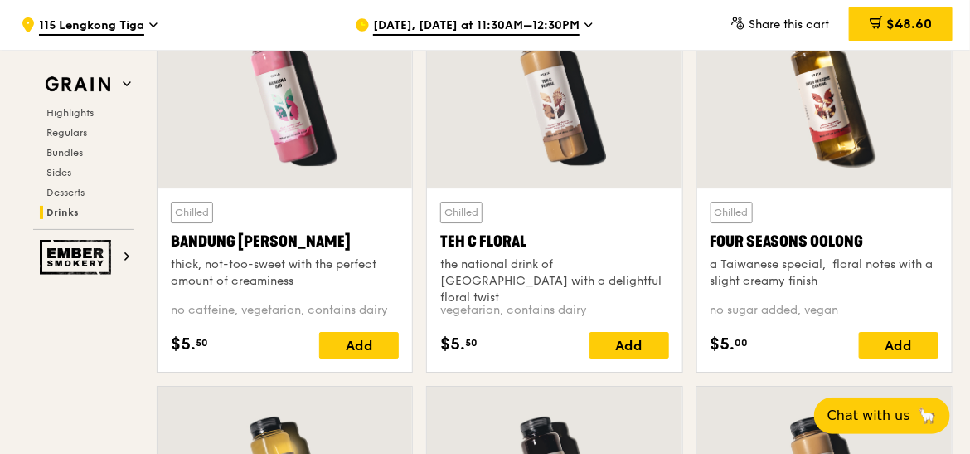
scroll to position [5928, 0]
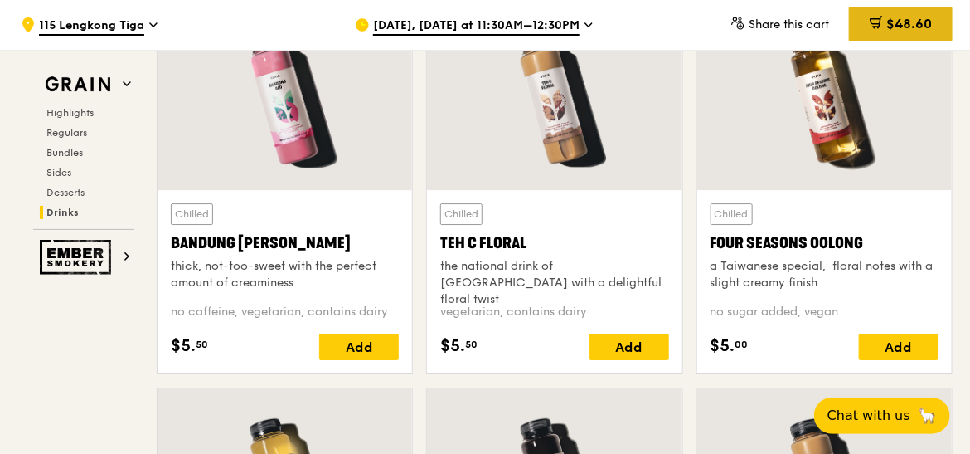
click at [757, 7] on div "$48.60" at bounding box center [901, 24] width 104 height 35
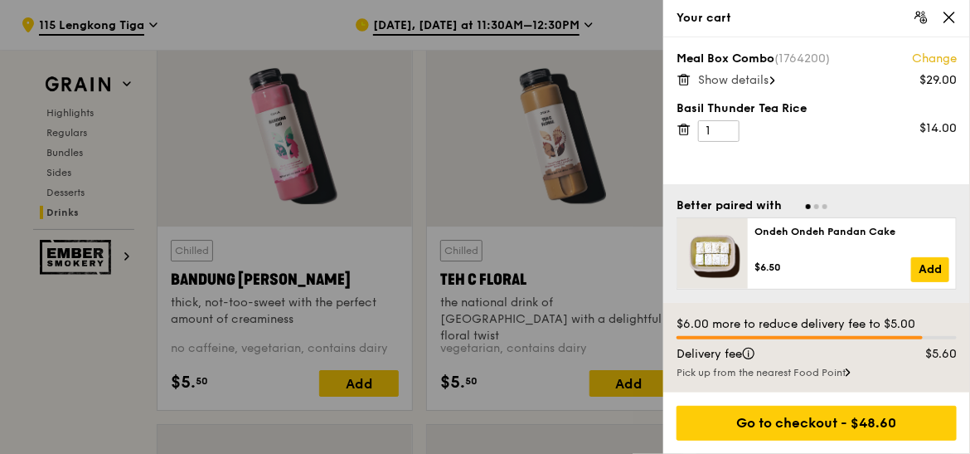
scroll to position [5892, 0]
click at [684, 129] on icon at bounding box center [684, 129] width 15 height 15
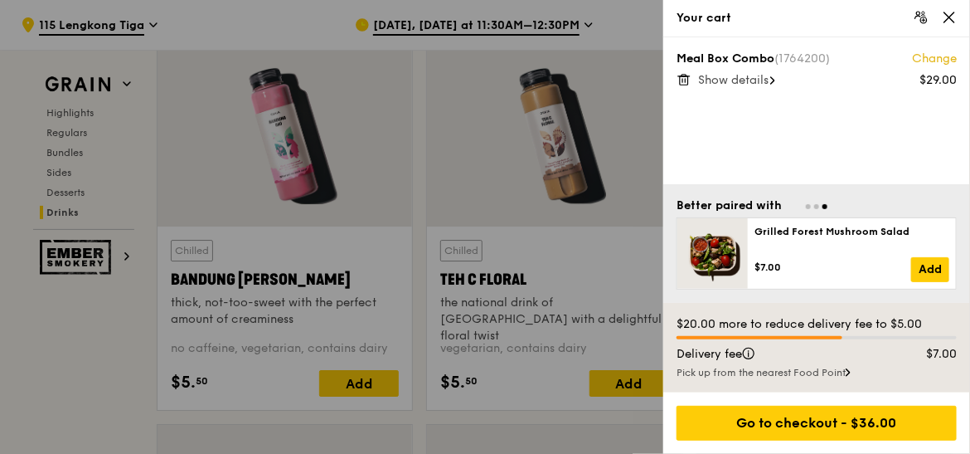
click at [757, 17] on icon at bounding box center [949, 17] width 15 height 15
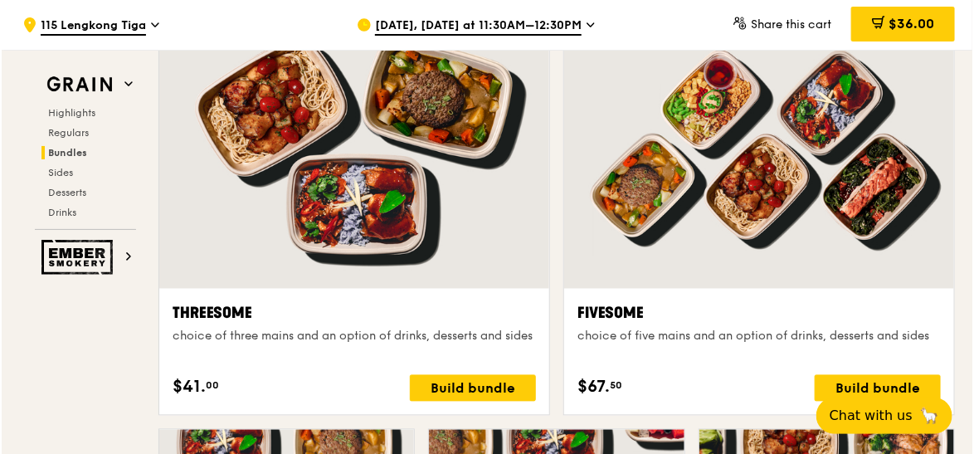
scroll to position [2993, 0]
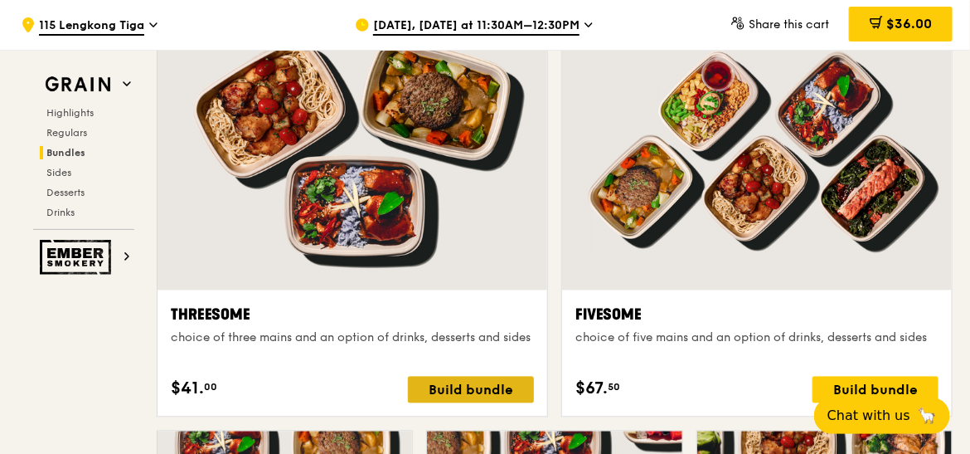
click at [498, 382] on div "Build bundle" at bounding box center [471, 390] width 126 height 27
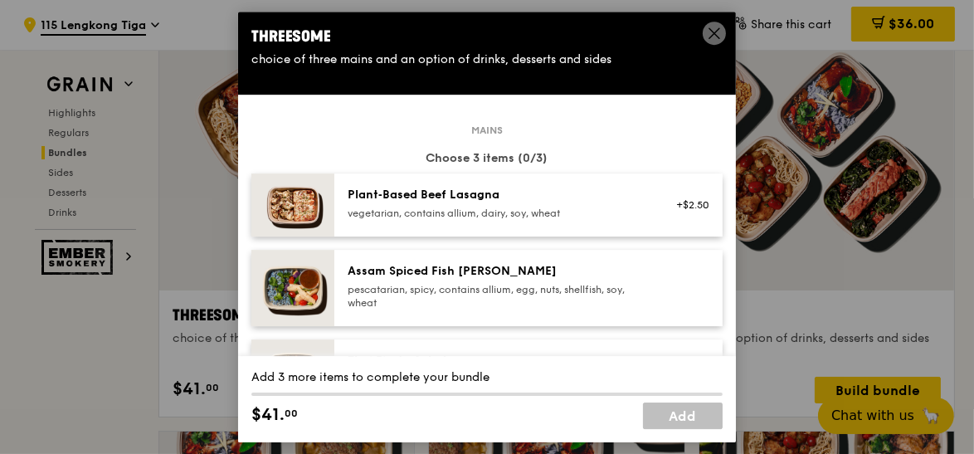
click at [712, 30] on icon at bounding box center [714, 33] width 15 height 15
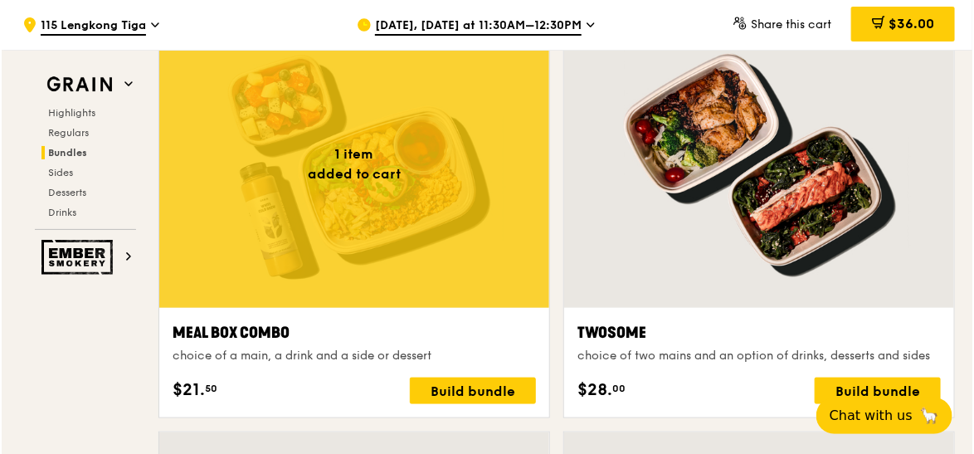
scroll to position [2555, 0]
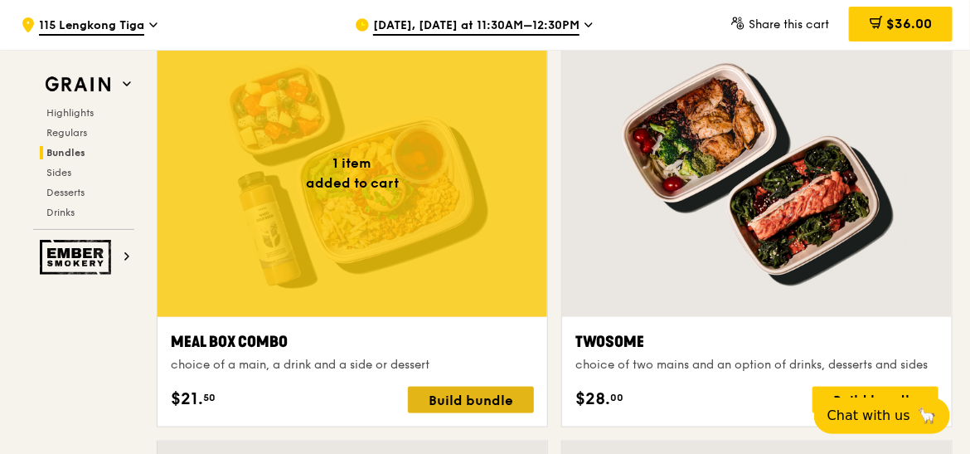
click at [484, 391] on div "Build bundle" at bounding box center [471, 399] width 126 height 27
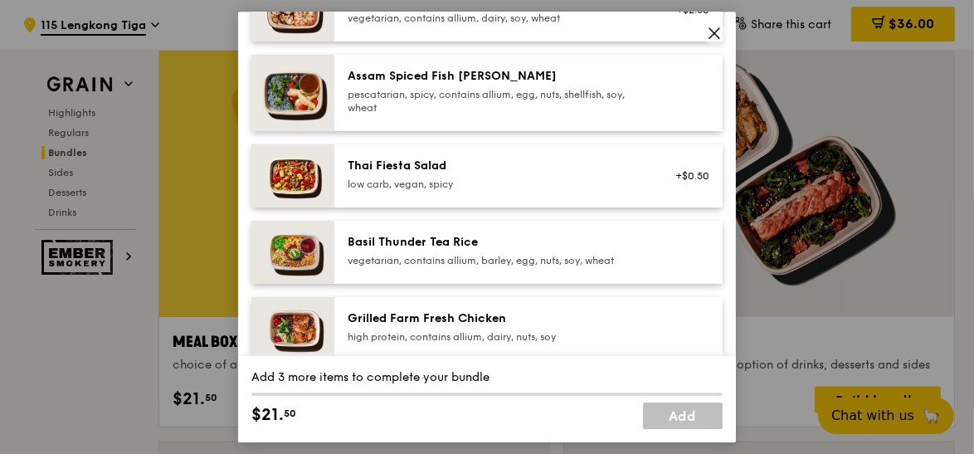
scroll to position [229, 0]
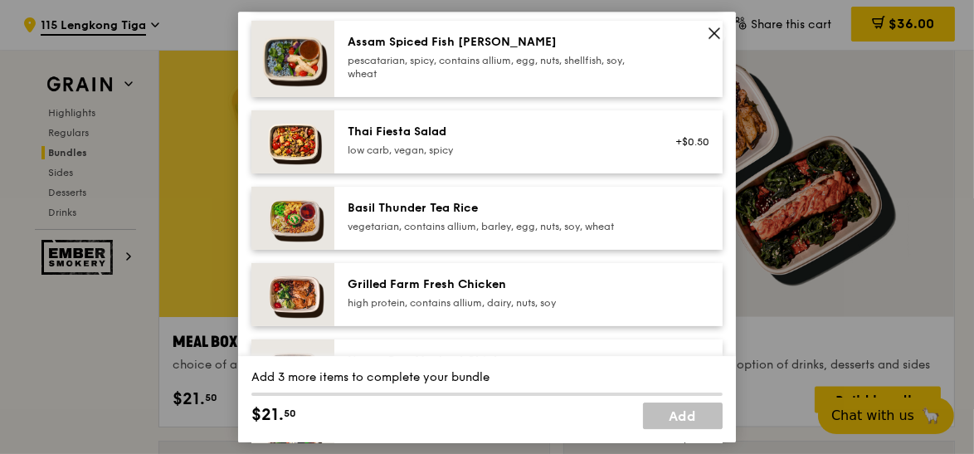
click at [456, 225] on div "vegetarian, contains allium, barley, egg, nuts, soy, wheat" at bounding box center [497, 226] width 298 height 13
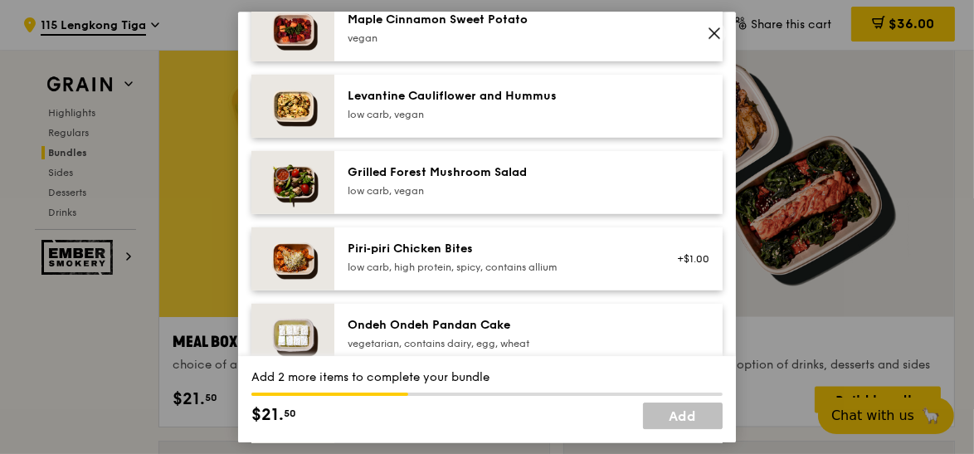
scroll to position [1042, 0]
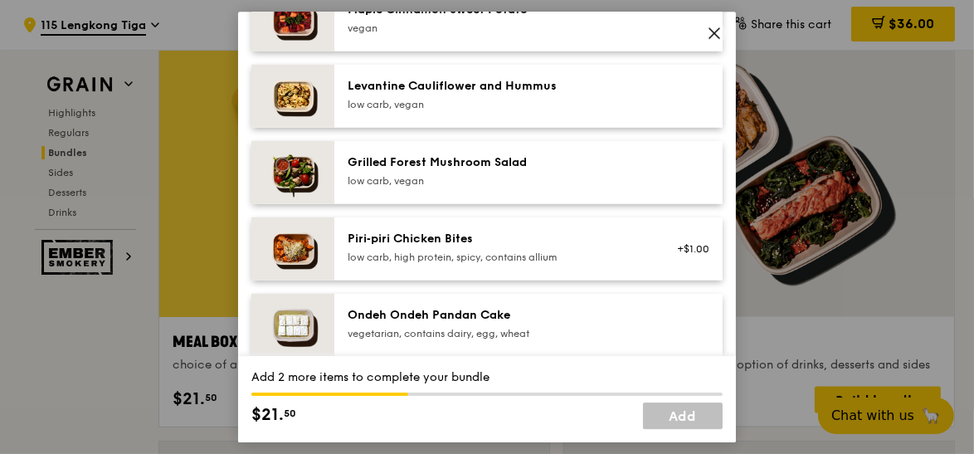
click at [517, 169] on div "Grilled Forest Mushroom Salad" at bounding box center [497, 162] width 298 height 17
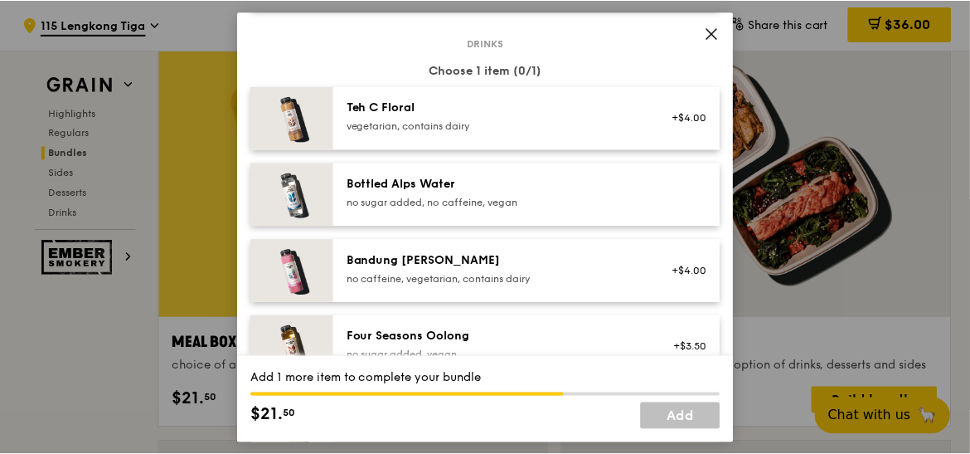
scroll to position [1801, 0]
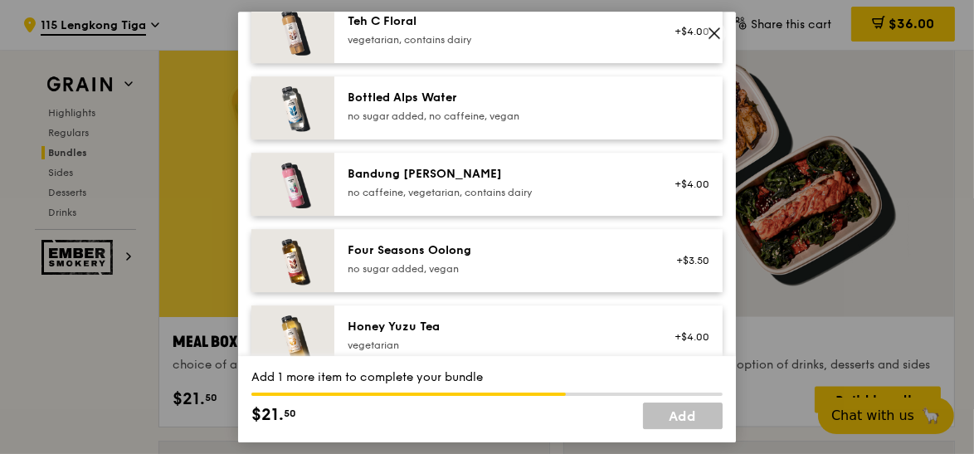
click at [530, 179] on div "Bandung [PERSON_NAME]" at bounding box center [497, 174] width 298 height 17
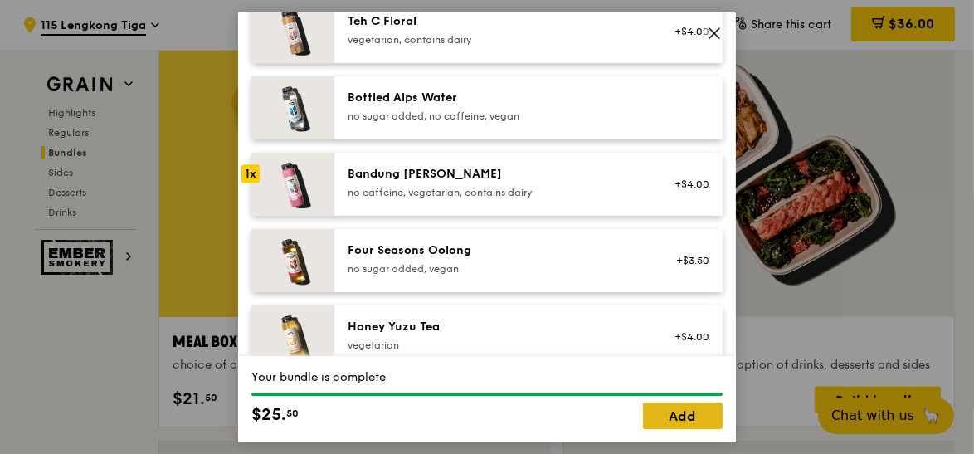
click at [665, 412] on link "Add" at bounding box center [683, 415] width 80 height 27
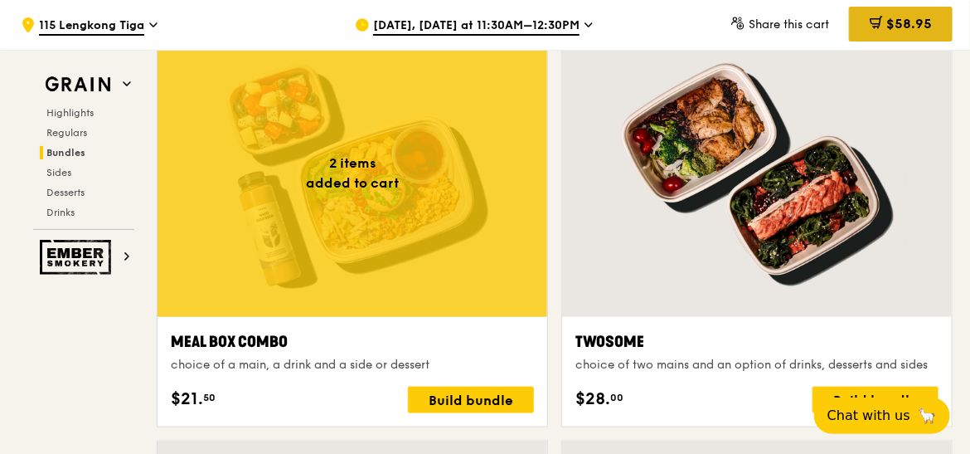
click at [757, 32] on div "$58.95" at bounding box center [901, 24] width 104 height 35
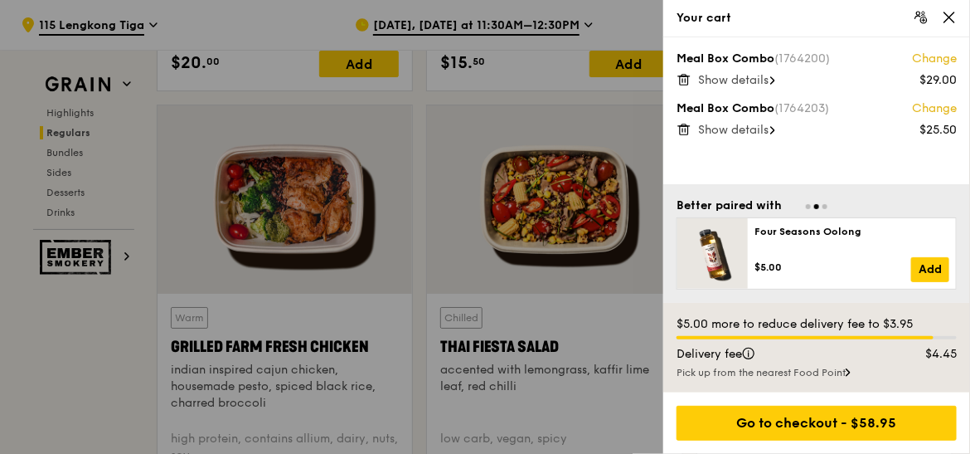
scroll to position [1903, 0]
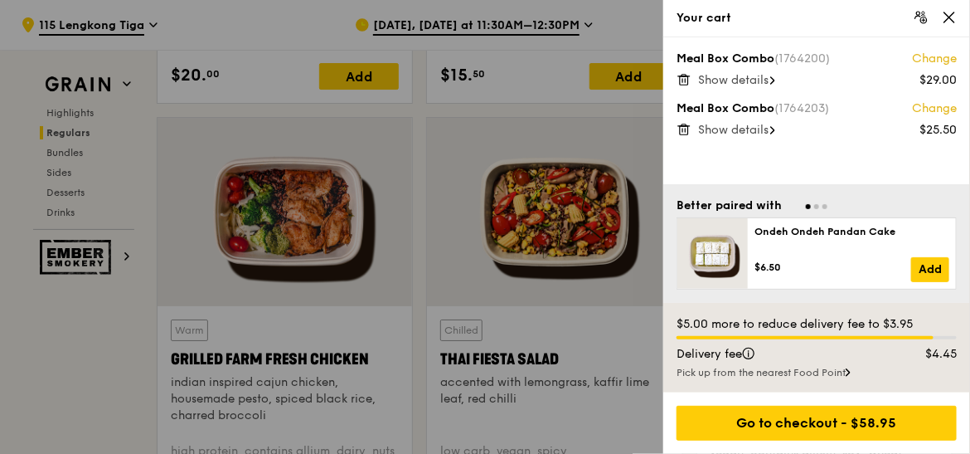
click at [757, 18] on icon at bounding box center [949, 17] width 15 height 15
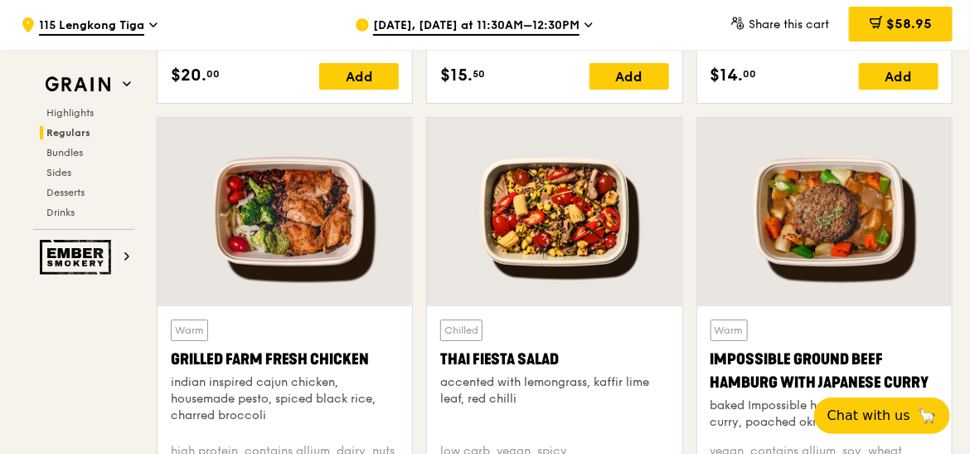
click at [537, 34] on span "[DATE], [DATE] at 11:30AM–12:30PM" at bounding box center [476, 26] width 207 height 18
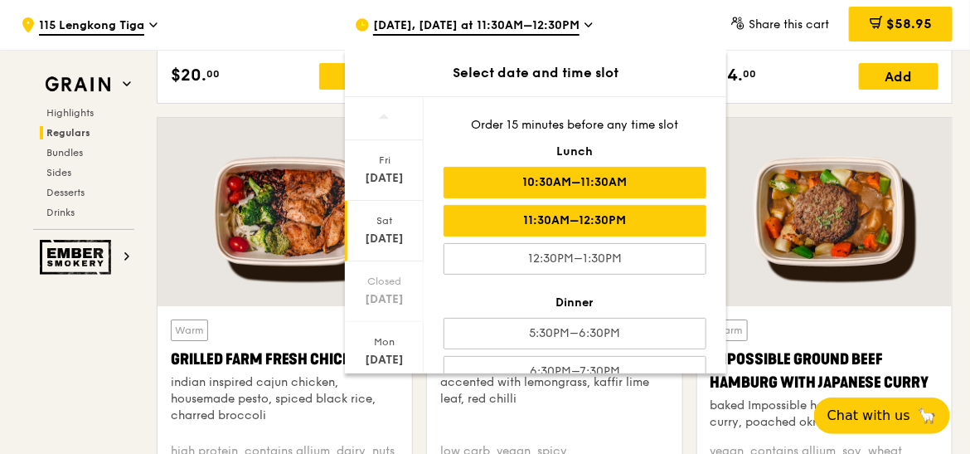
click at [539, 178] on div "10:30AM–11:30AM" at bounding box center [575, 183] width 263 height 32
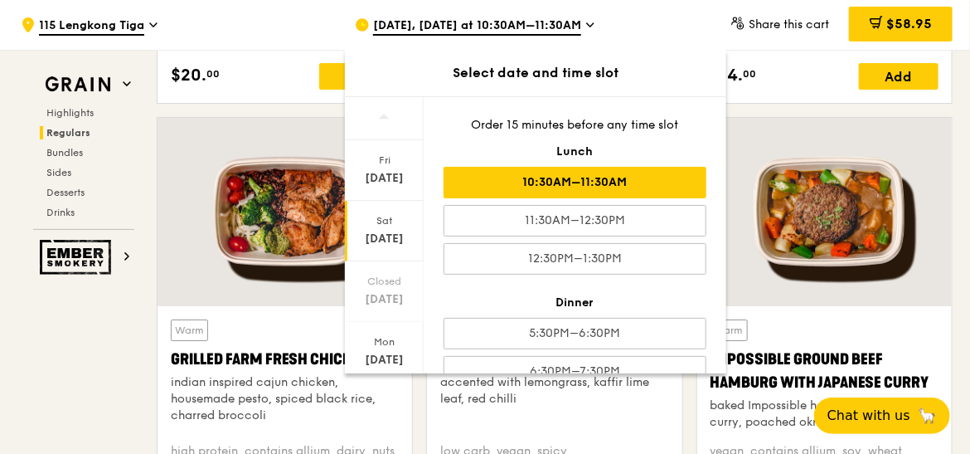
click at [643, 19] on div "[DATE], [DATE] at 10:30AM–11:30AM" at bounding box center [509, 25] width 308 height 50
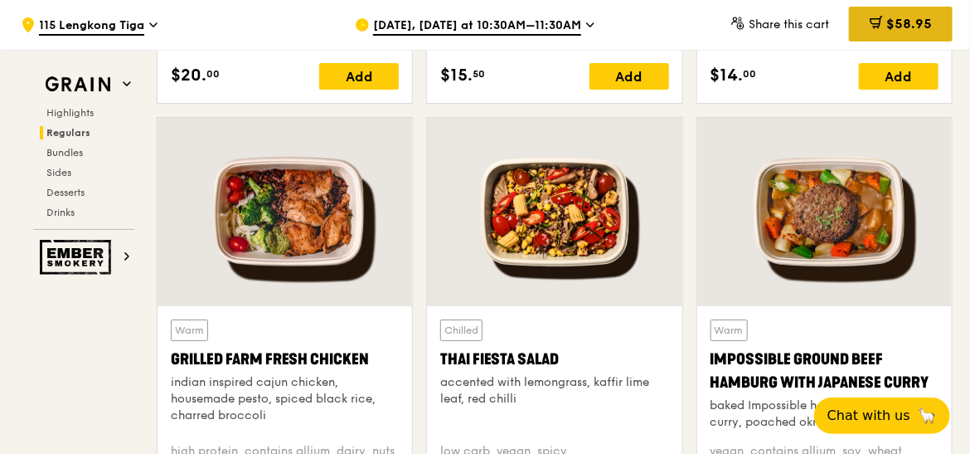
click at [757, 21] on div "$58.95" at bounding box center [901, 24] width 104 height 35
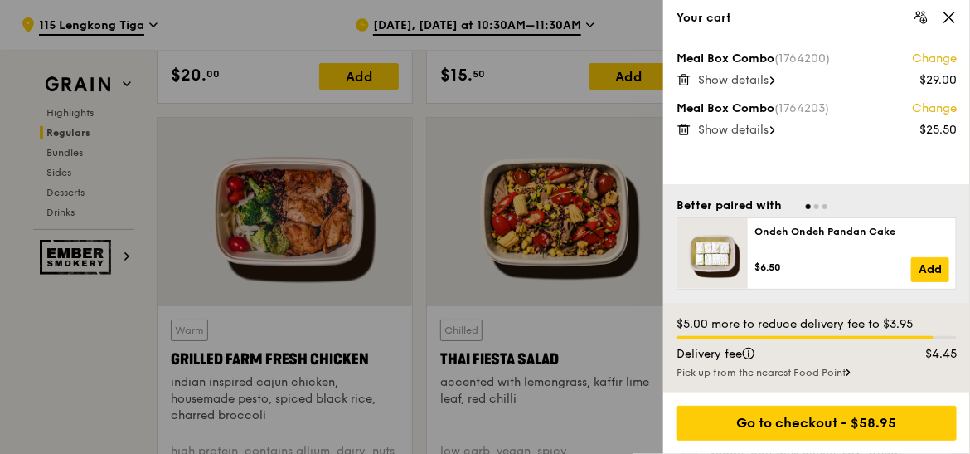
click at [721, 83] on span "Show details" at bounding box center [733, 80] width 70 height 14
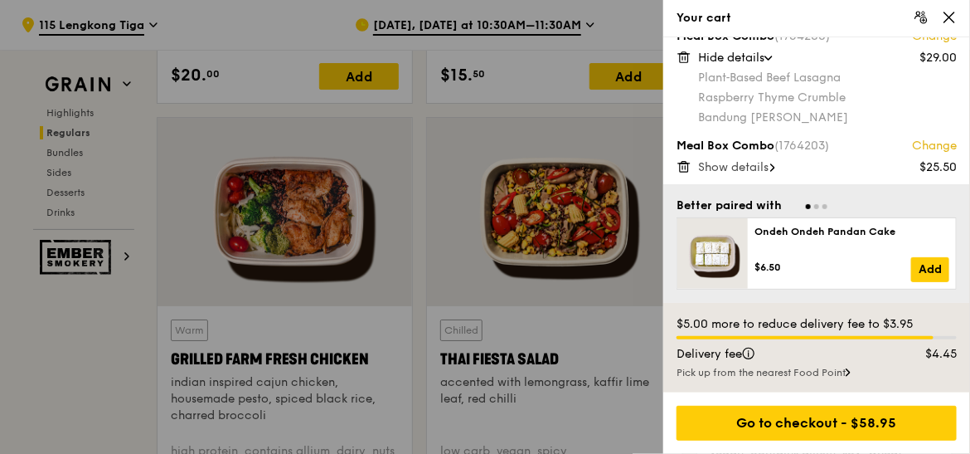
scroll to position [23, 0]
click at [757, 168] on span "Show details" at bounding box center [733, 166] width 70 height 14
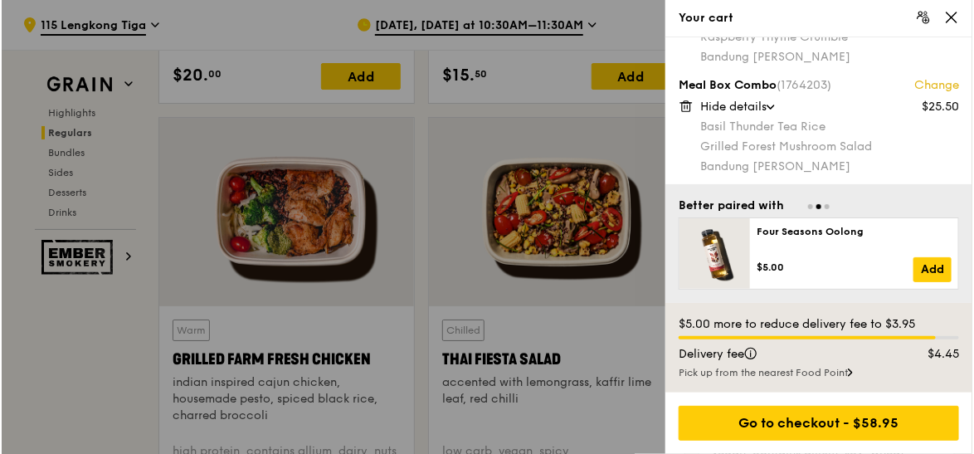
scroll to position [0, 0]
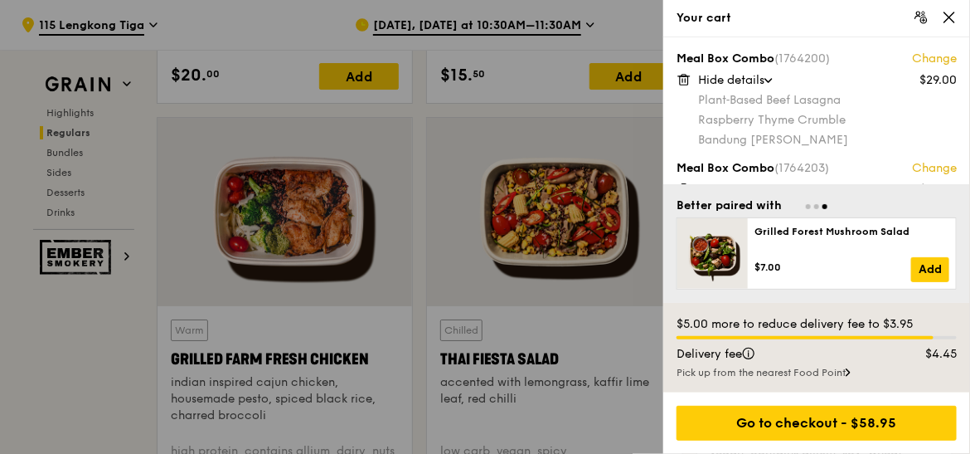
click at [757, 61] on link "Change" at bounding box center [934, 59] width 45 height 17
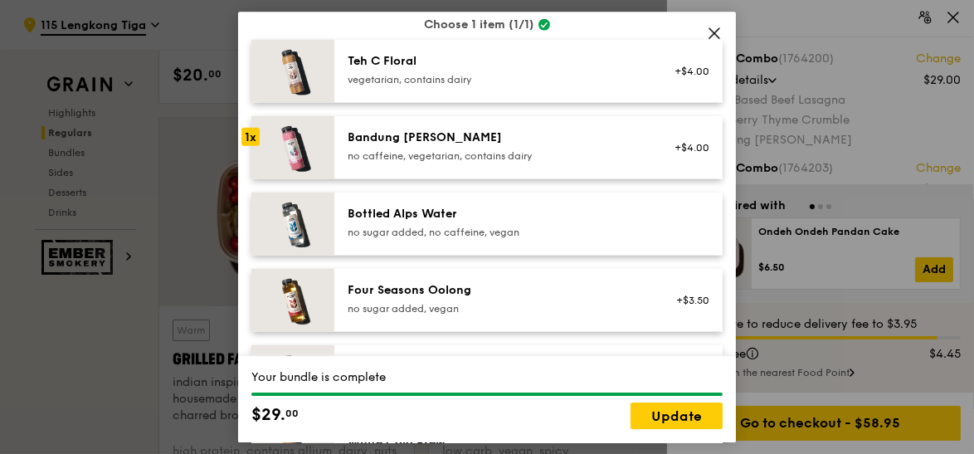
scroll to position [1762, 0]
click at [551, 306] on div "no sugar added, vegan" at bounding box center [497, 307] width 298 height 13
click at [664, 420] on link "Update" at bounding box center [676, 415] width 92 height 27
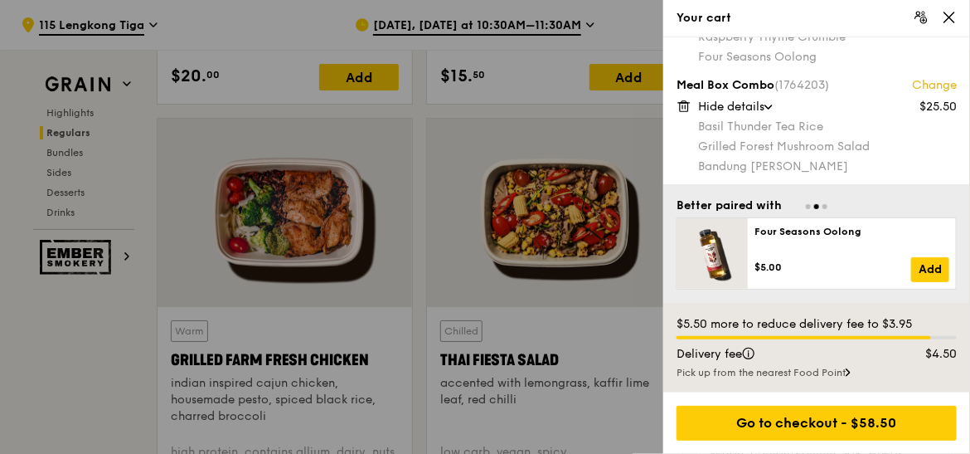
scroll to position [0, 0]
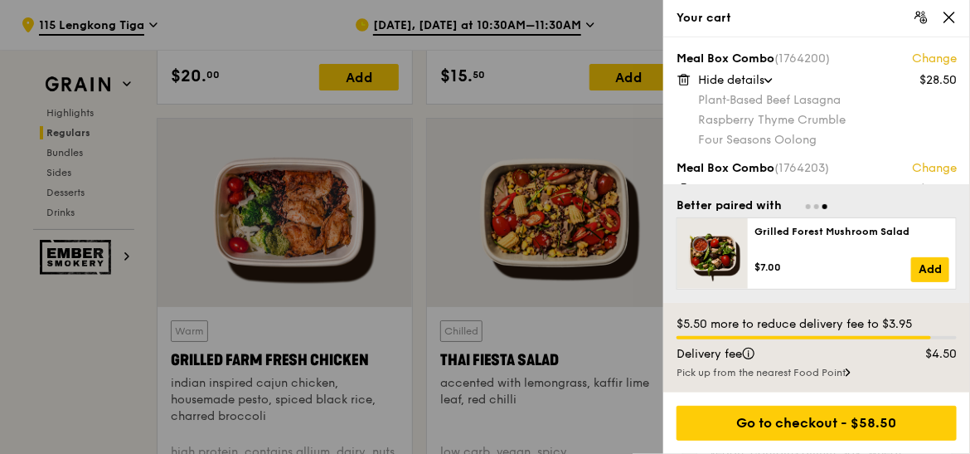
click at [757, 25] on span at bounding box center [949, 18] width 15 height 16
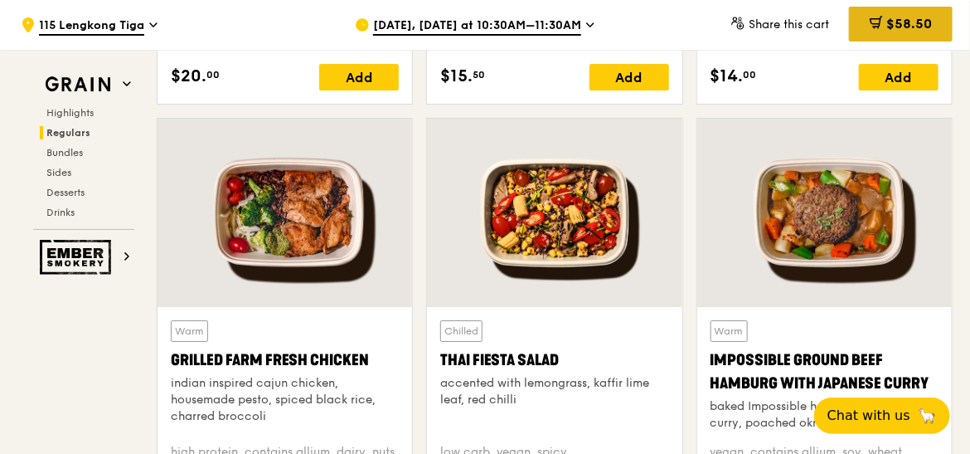
click at [757, 25] on span "$58.50" at bounding box center [910, 24] width 46 height 16
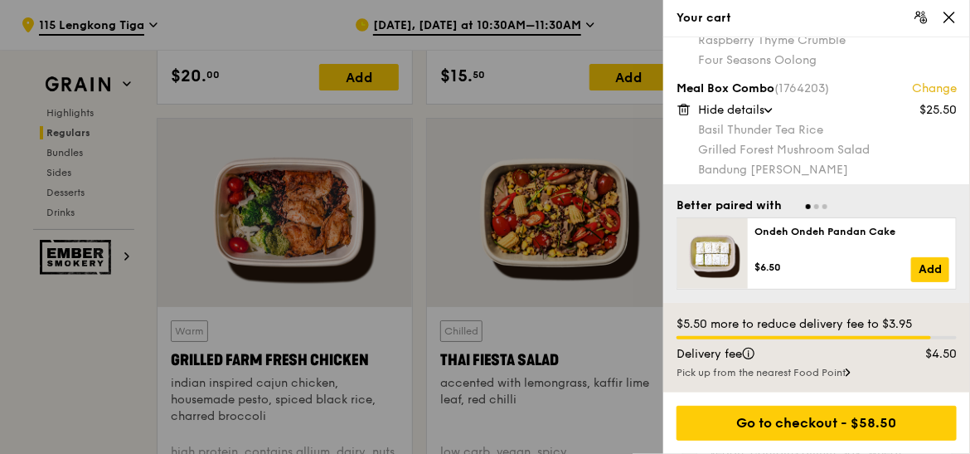
scroll to position [83, 0]
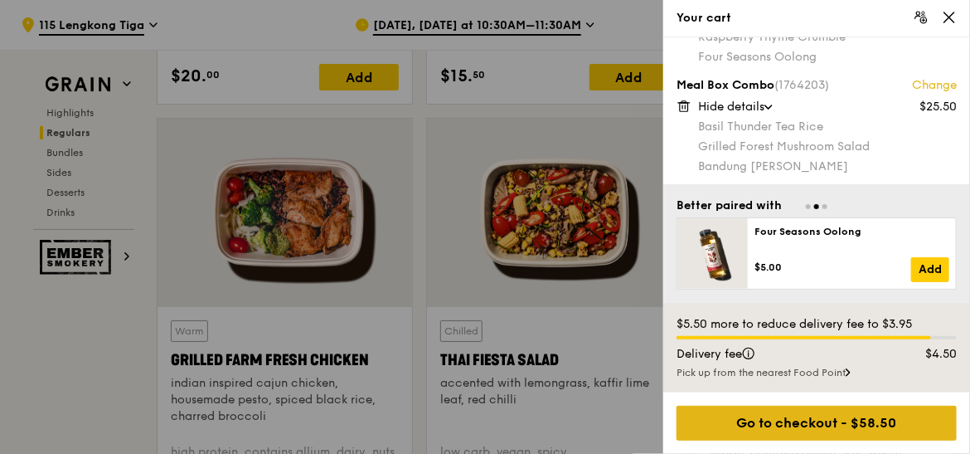
click at [757, 426] on div "Go to checkout - $58.50" at bounding box center [817, 423] width 280 height 35
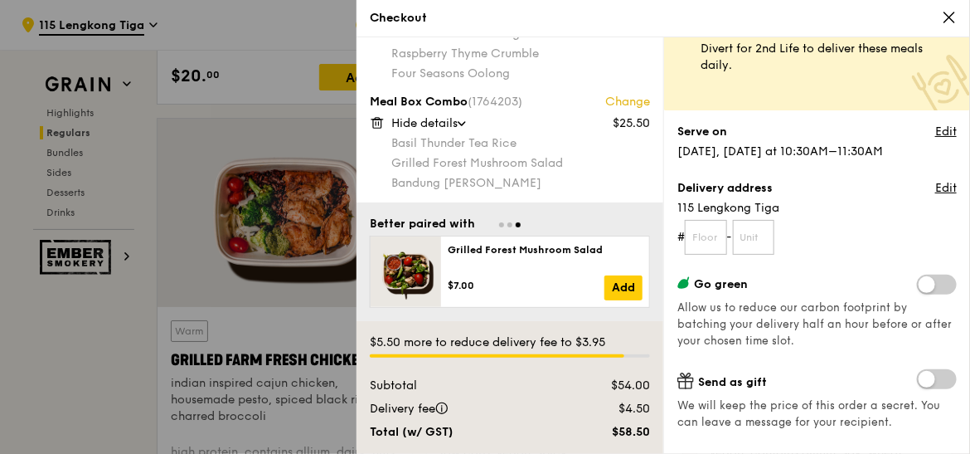
scroll to position [76, 0]
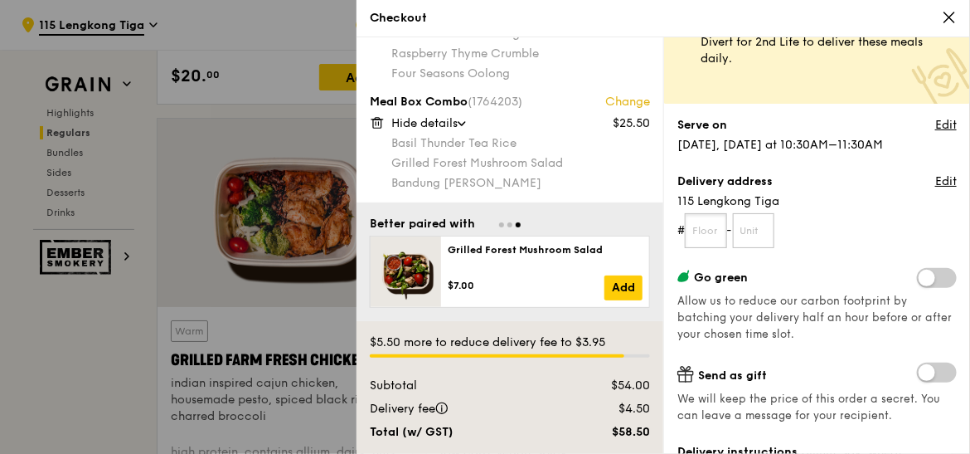
click at [723, 227] on input "text" at bounding box center [706, 230] width 42 height 35
type input "07"
click at [753, 229] on input "text" at bounding box center [754, 230] width 42 height 35
type input "197"
click at [757, 278] on span at bounding box center [937, 278] width 40 height 20
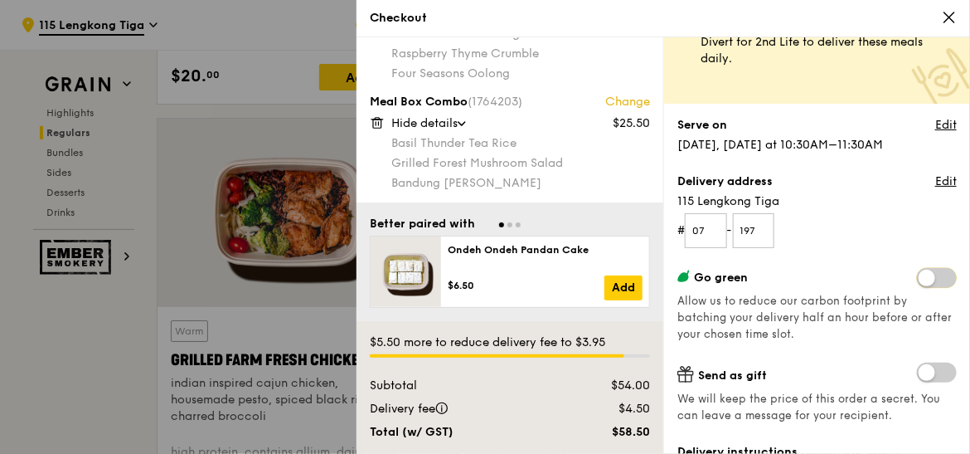
click at [757, 280] on input "checkbox" at bounding box center [921, 280] width 0 height 0
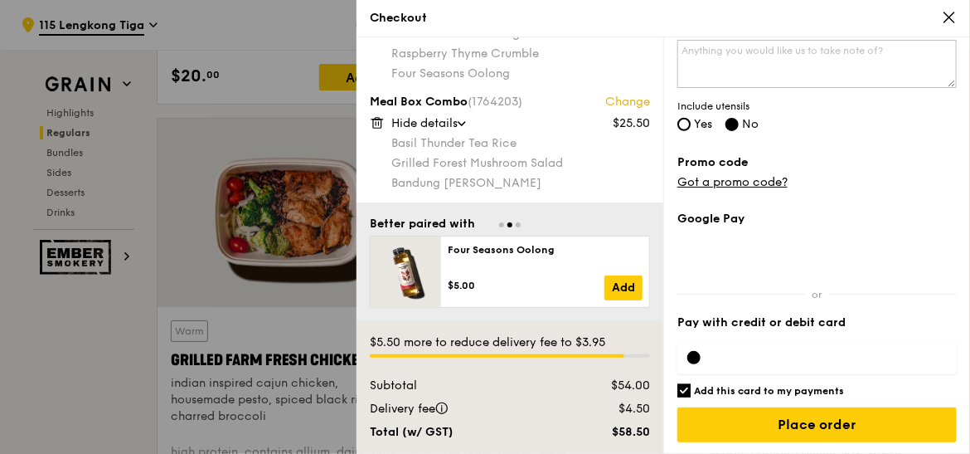
scroll to position [500, 0]
click at [683, 390] on input "Add this card to my payments" at bounding box center [684, 390] width 13 height 13
checkbox input "false"
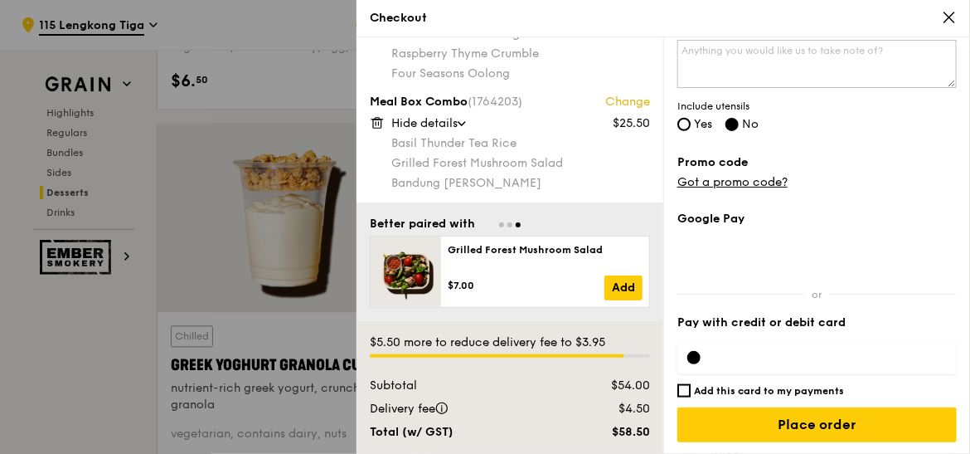
scroll to position [65, 0]
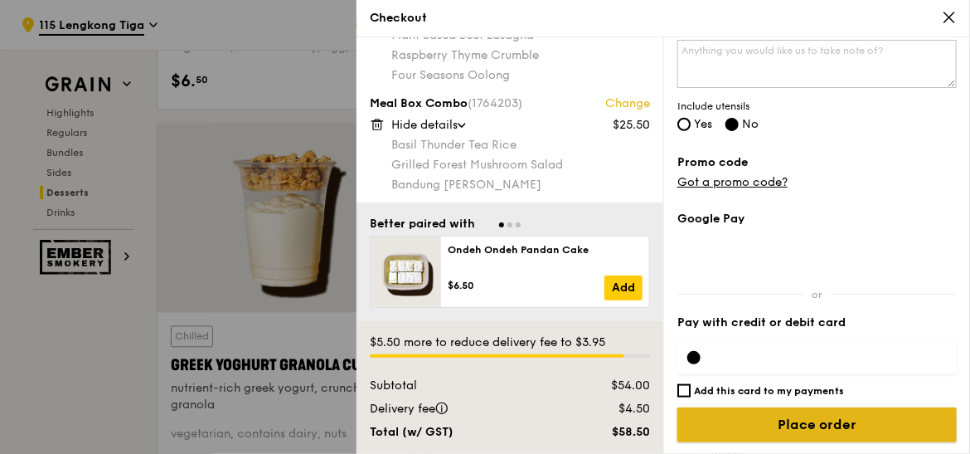
click at [757, 425] on input "Place order" at bounding box center [818, 424] width 280 height 35
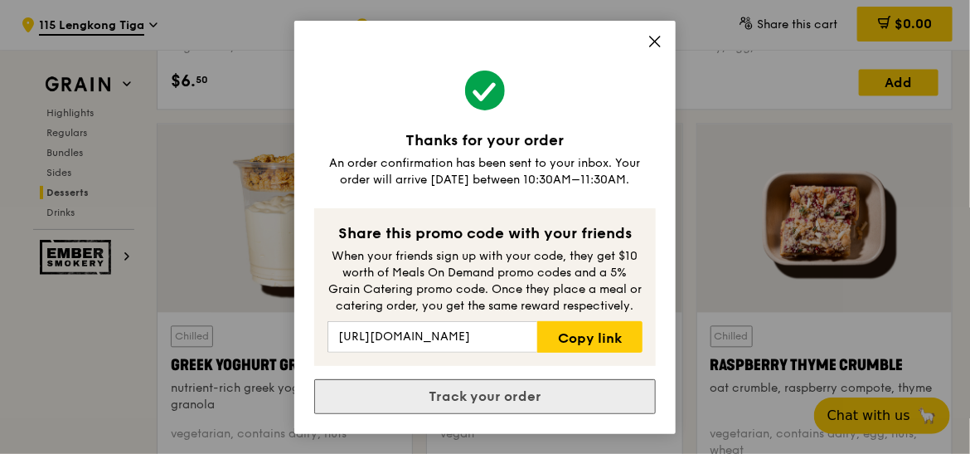
click at [455, 395] on link "Track your order" at bounding box center [485, 396] width 342 height 35
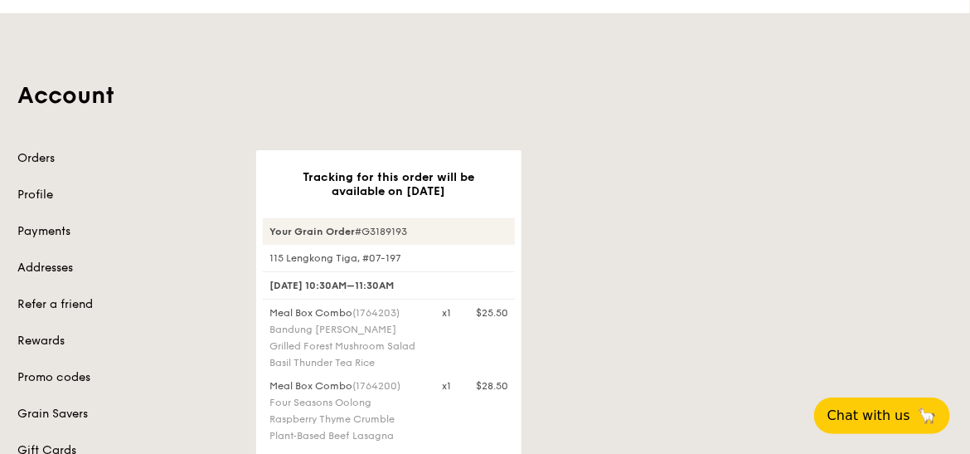
scroll to position [164, 0]
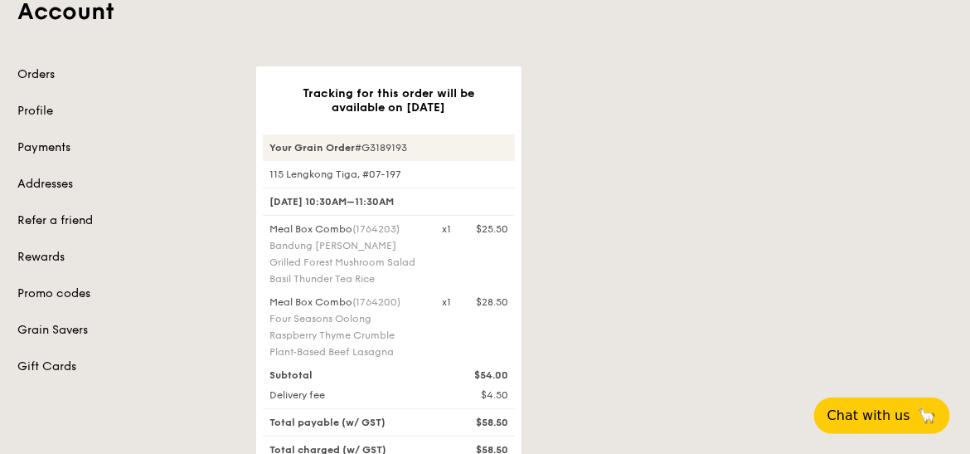
click at [44, 82] on div "Orders Profile Payments Addresses Refer a friend Rewards Promo codes Grain Save…" at bounding box center [126, 220] width 219 height 309
click at [35, 70] on link "Orders" at bounding box center [126, 74] width 219 height 17
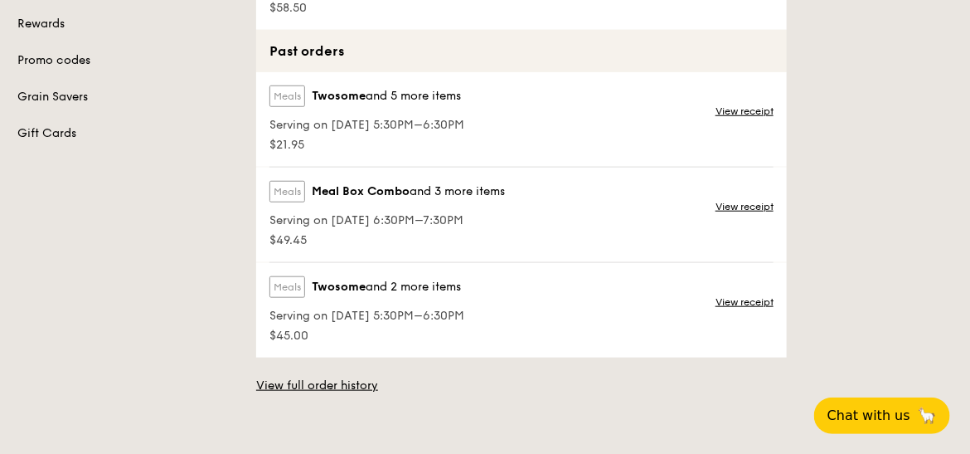
scroll to position [398, 0]
click at [273, 386] on link "View full order history" at bounding box center [317, 385] width 122 height 17
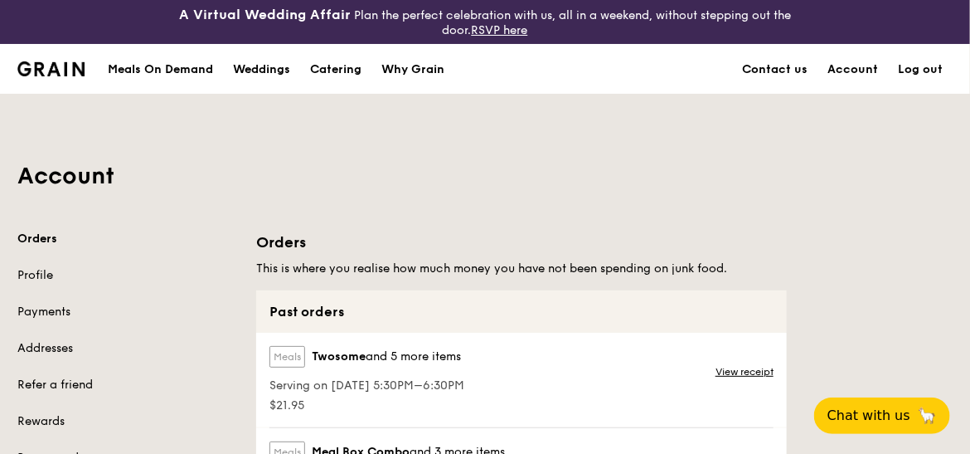
click at [757, 71] on link "Log out" at bounding box center [920, 70] width 65 height 50
